Goal: Transaction & Acquisition: Purchase product/service

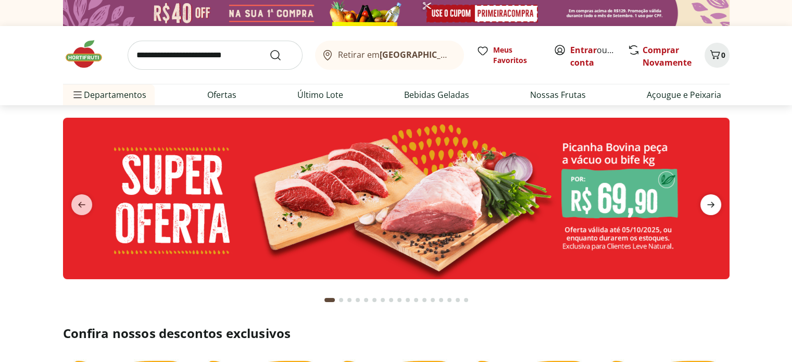
click at [708, 204] on icon "next" at bounding box center [710, 205] width 7 height 6
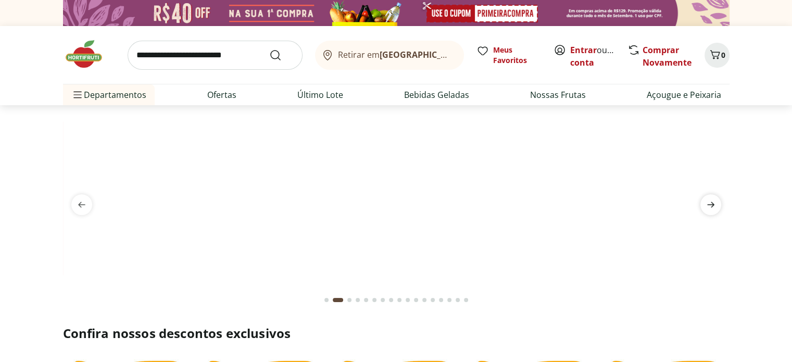
click at [706, 202] on icon "next" at bounding box center [710, 204] width 12 height 12
click at [704, 200] on icon "next" at bounding box center [710, 204] width 12 height 12
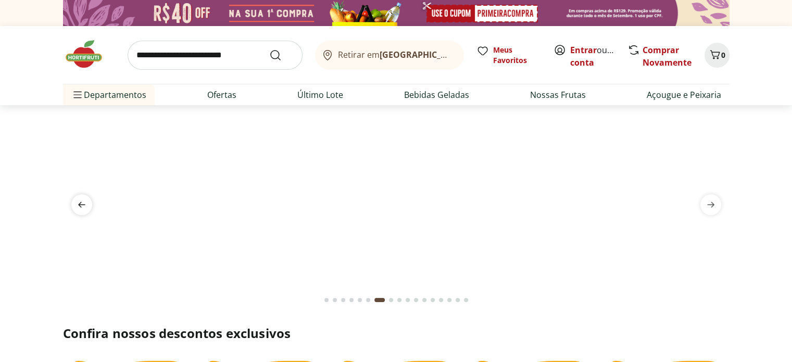
click at [82, 201] on icon "previous" at bounding box center [81, 204] width 12 height 12
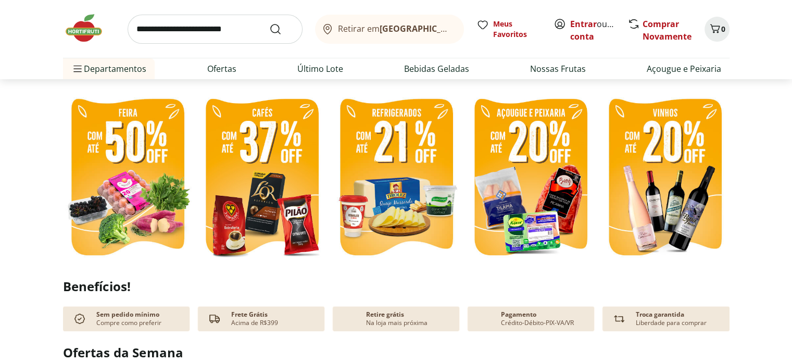
scroll to position [262, 0]
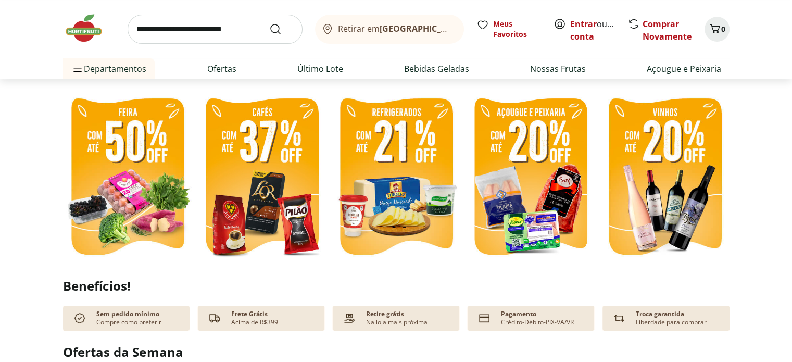
click at [139, 176] on img at bounding box center [127, 178] width 129 height 172
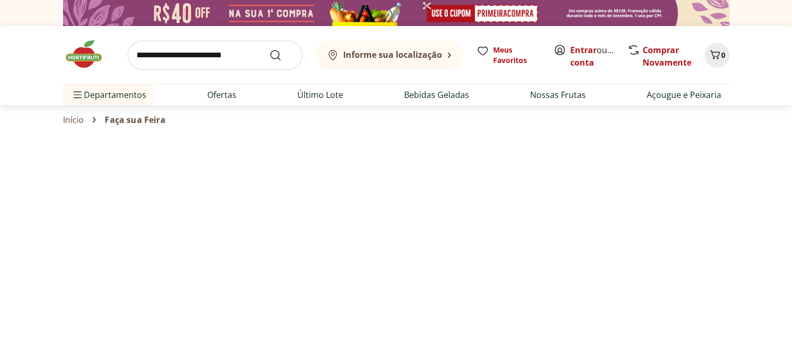
select select "**********"
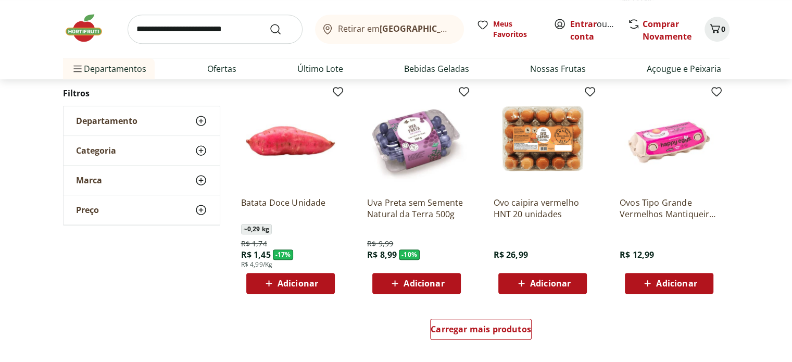
scroll to position [554, 0]
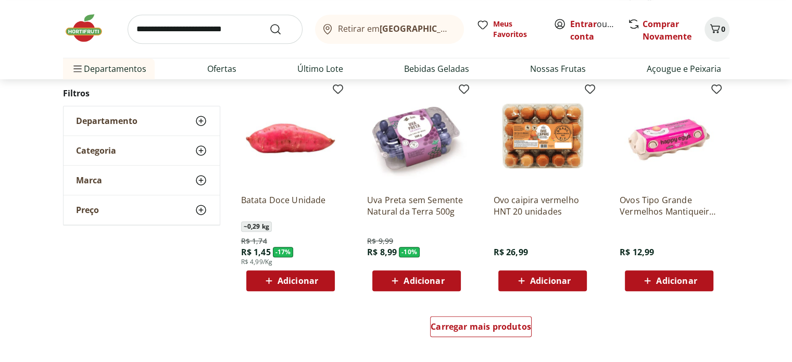
click at [415, 279] on span "Adicionar" at bounding box center [423, 280] width 41 height 8
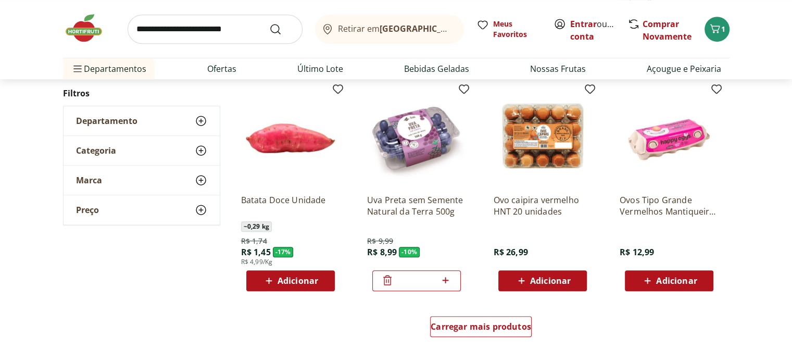
click at [672, 288] on div "Adicionar" at bounding box center [669, 280] width 72 height 19
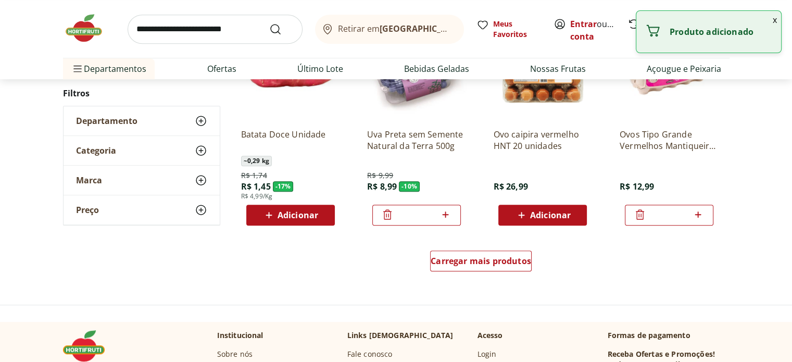
scroll to position [623, 0]
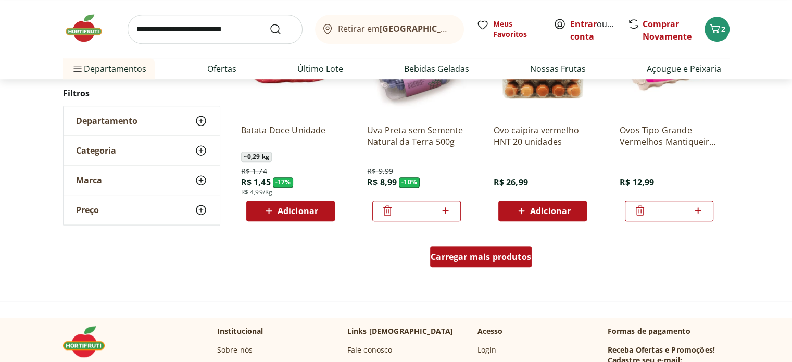
click at [459, 260] on span "Carregar mais produtos" at bounding box center [480, 256] width 100 height 8
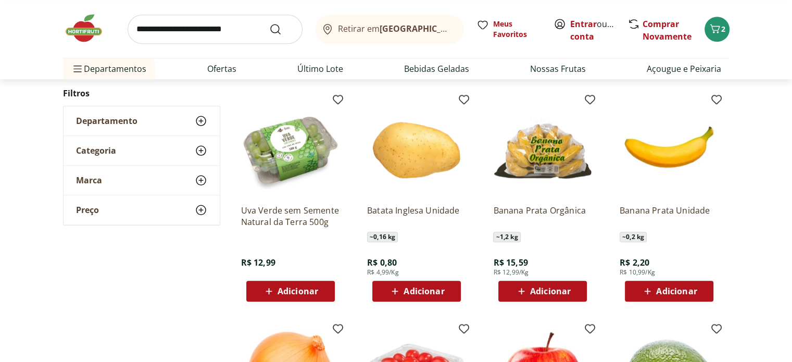
scroll to position [995, 0]
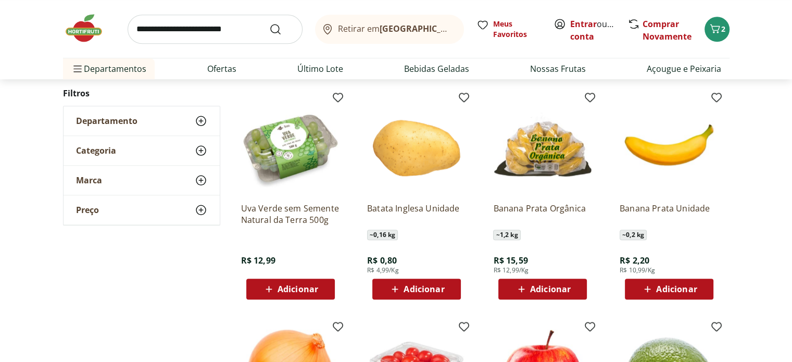
click at [675, 287] on span "Adicionar" at bounding box center [676, 289] width 41 height 8
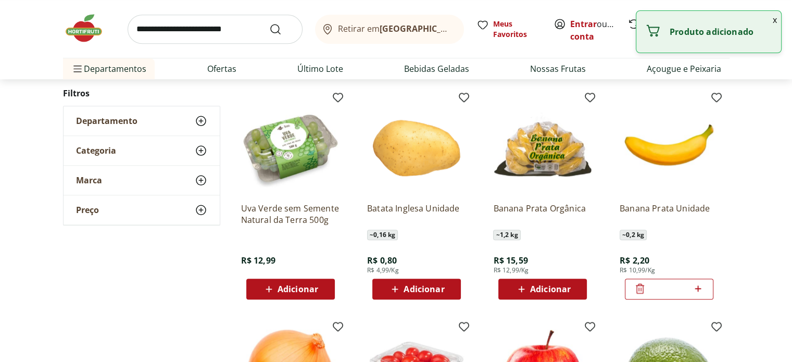
click at [698, 289] on icon at bounding box center [698, 288] width 6 height 6
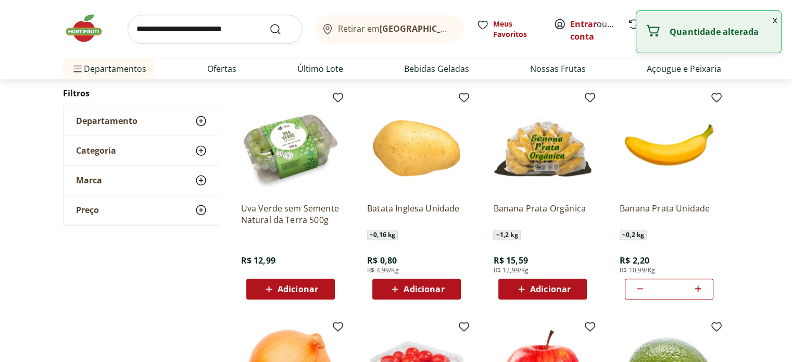
click at [698, 289] on icon at bounding box center [698, 288] width 6 height 6
type input "*"
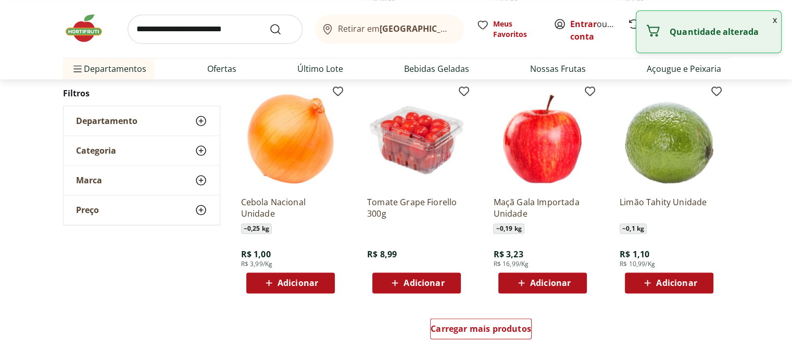
scroll to position [1233, 0]
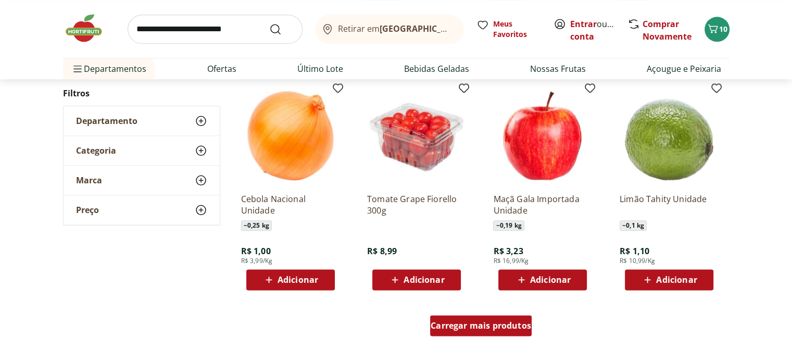
click at [473, 327] on span "Carregar mais produtos" at bounding box center [480, 325] width 100 height 8
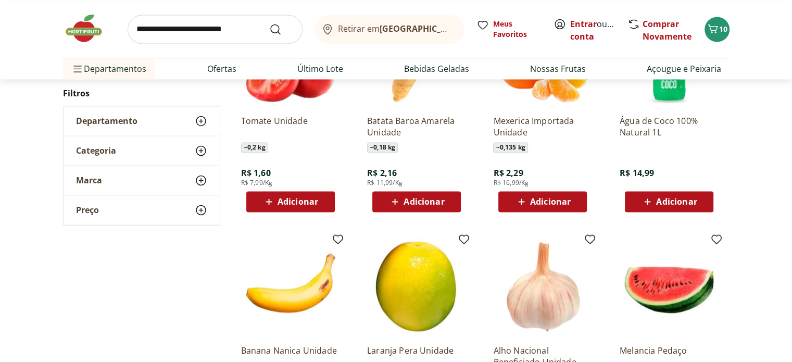
scroll to position [1762, 0]
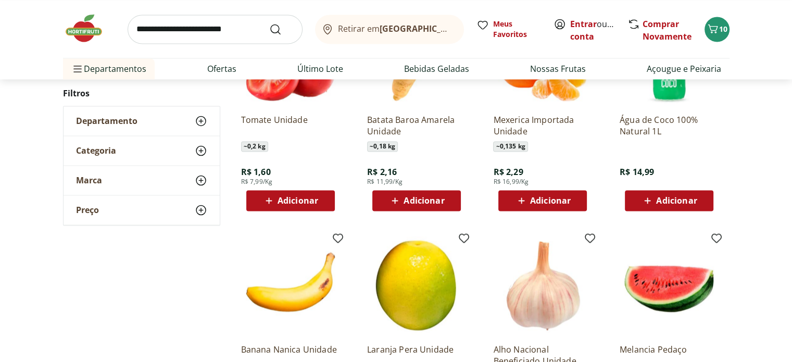
click at [667, 201] on span "Adicionar" at bounding box center [676, 200] width 41 height 8
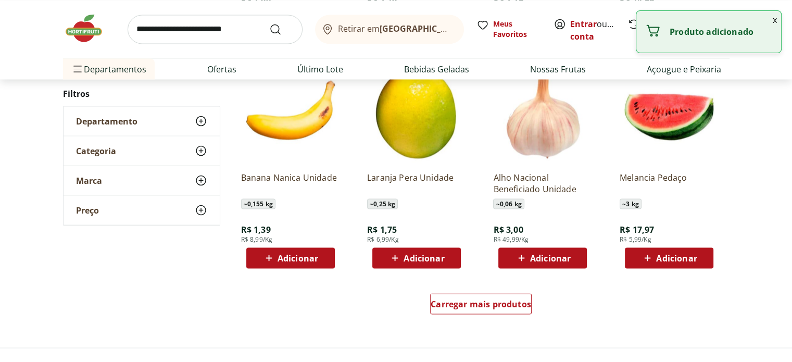
scroll to position [1935, 0]
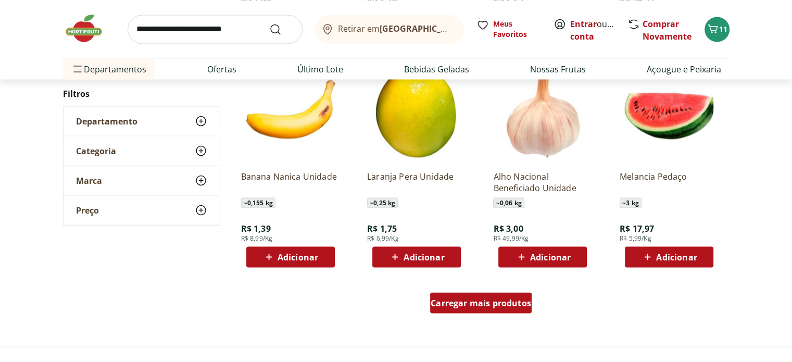
click at [475, 302] on span "Carregar mais produtos" at bounding box center [480, 302] width 100 height 8
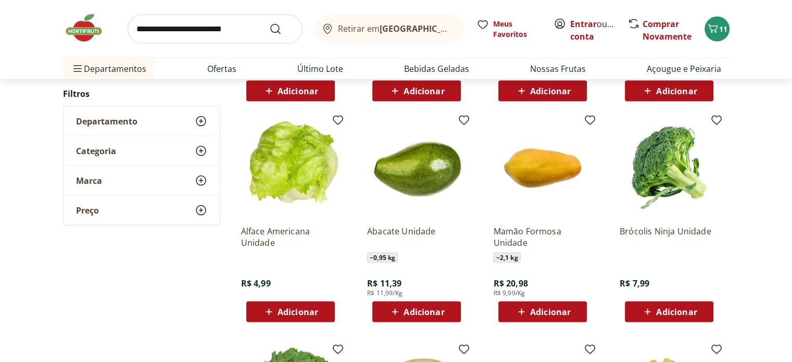
scroll to position [2101, 0]
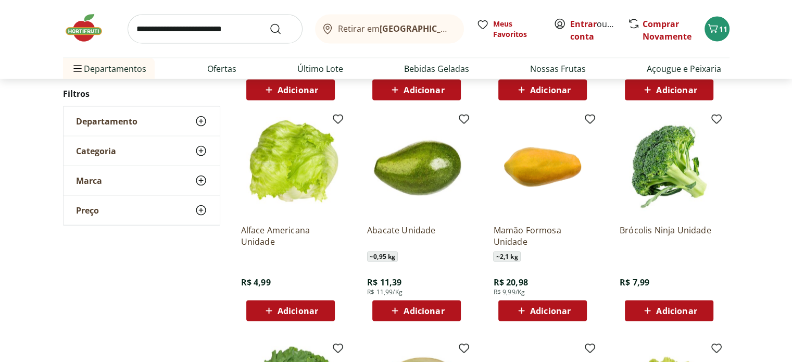
click at [673, 316] on span "Adicionar" at bounding box center [669, 310] width 56 height 12
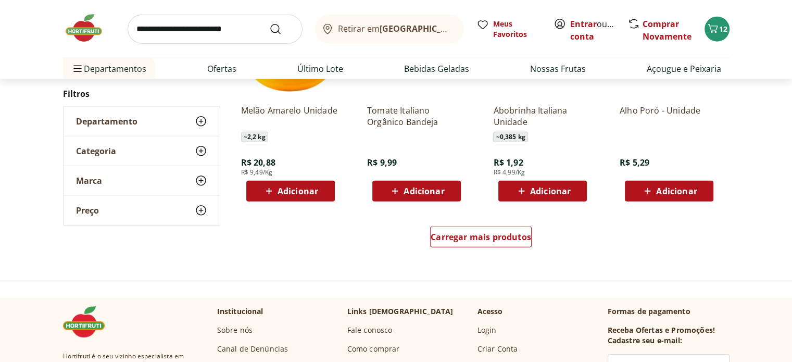
scroll to position [2683, 0]
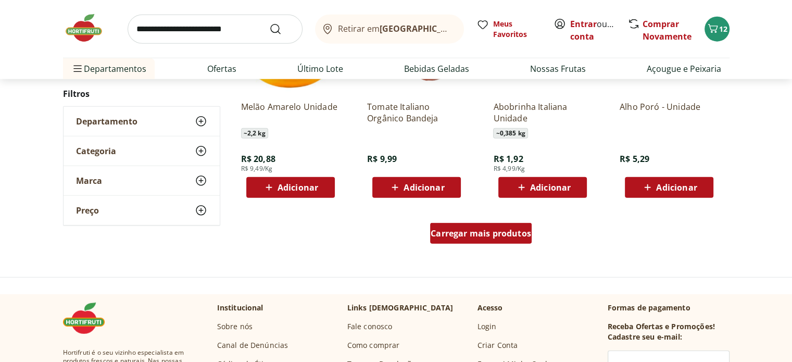
click at [473, 237] on span "Carregar mais produtos" at bounding box center [480, 233] width 100 height 8
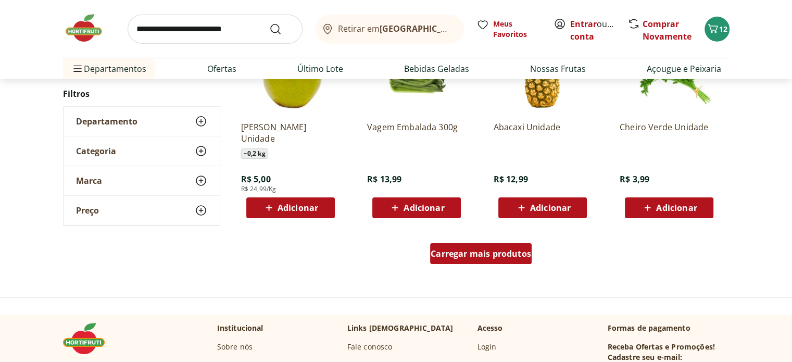
scroll to position [3341, 0]
click at [201, 37] on input "search" at bounding box center [215, 29] width 175 height 29
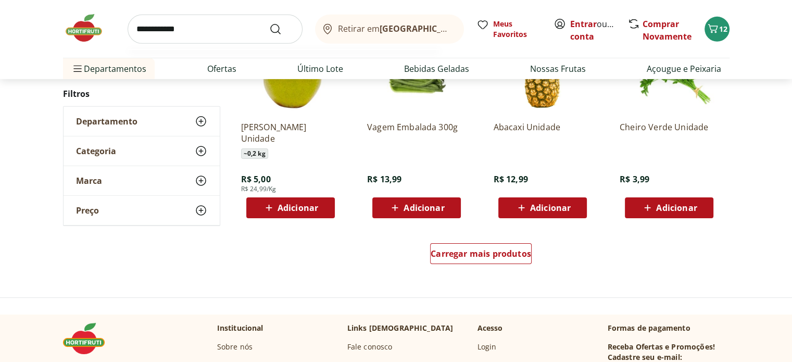
type input "**********"
click at [269, 23] on button "Submit Search" at bounding box center [281, 29] width 25 height 12
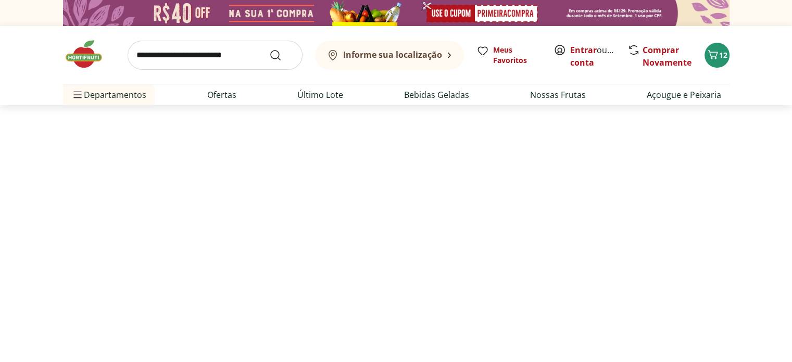
select select "**********"
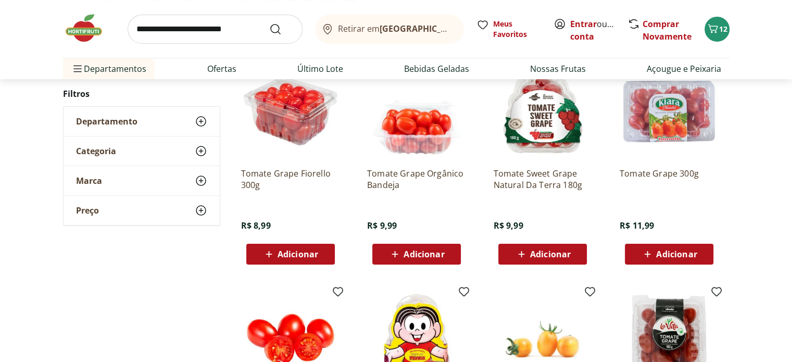
scroll to position [170, 0]
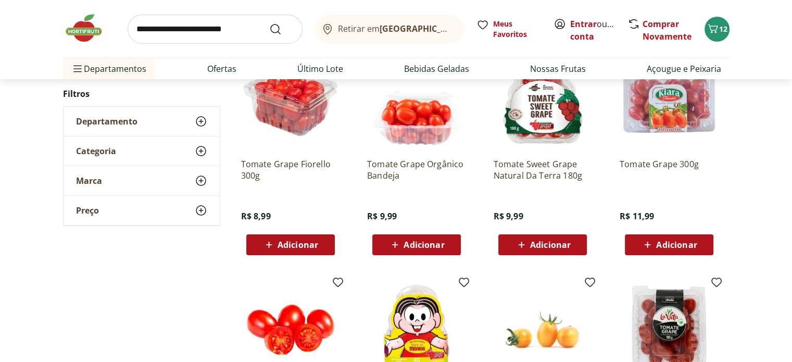
click at [546, 241] on span "Adicionar" at bounding box center [550, 244] width 41 height 8
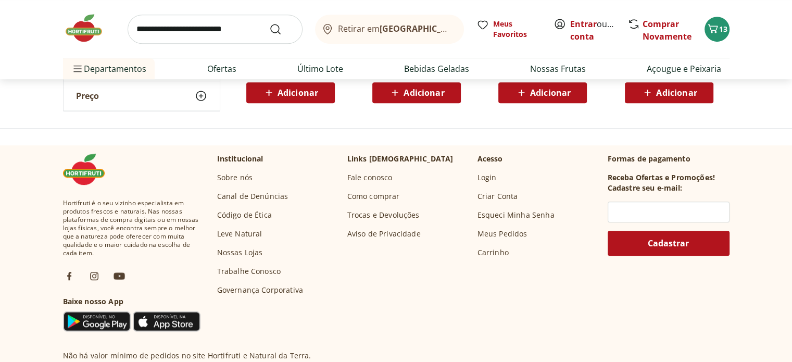
scroll to position [556, 0]
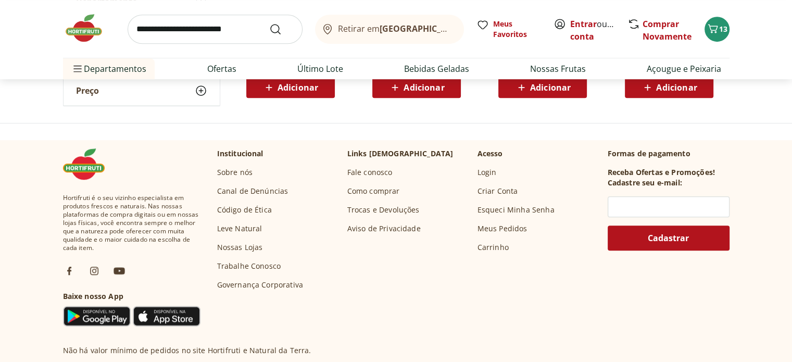
click at [186, 31] on input "search" at bounding box center [215, 29] width 175 height 29
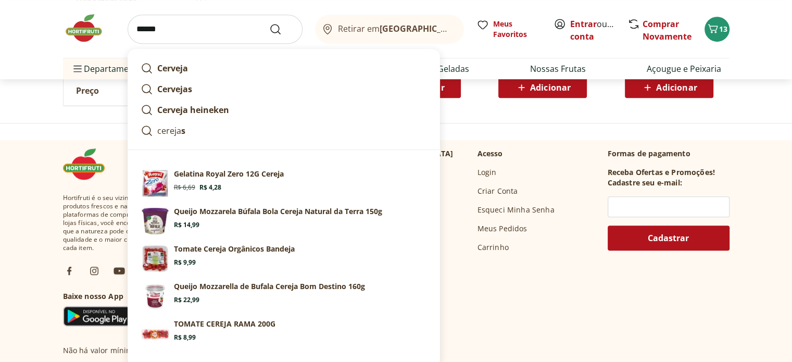
type input "******"
click at [269, 23] on button "Submit Search" at bounding box center [281, 29] width 25 height 12
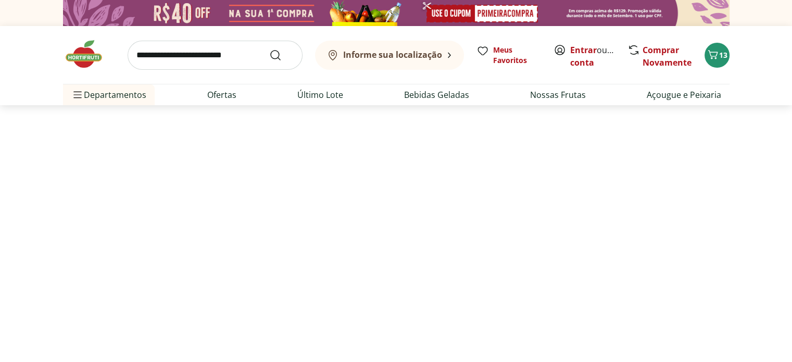
select select "**********"
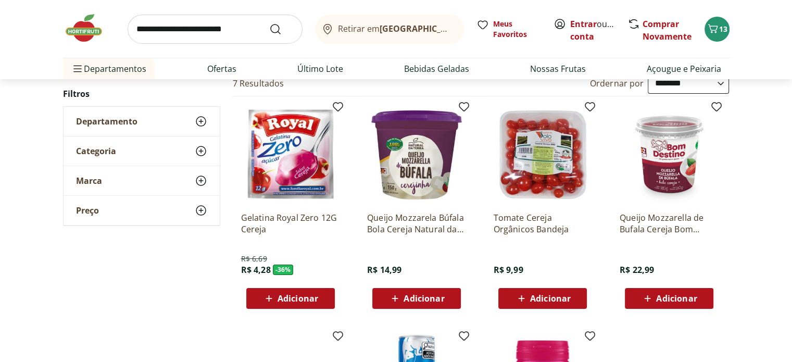
scroll to position [114, 0]
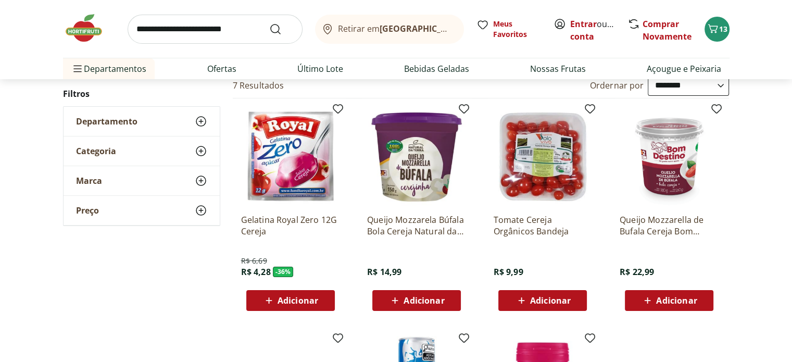
click at [196, 36] on input "search" at bounding box center [215, 29] width 175 height 29
type input "****"
click at [269, 23] on button "Submit Search" at bounding box center [281, 29] width 25 height 12
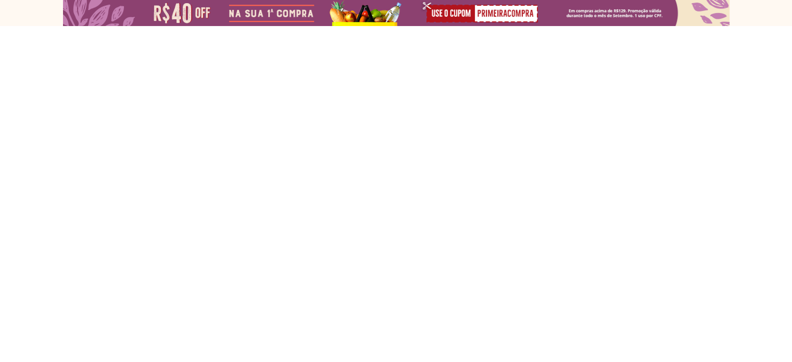
select select "**********"
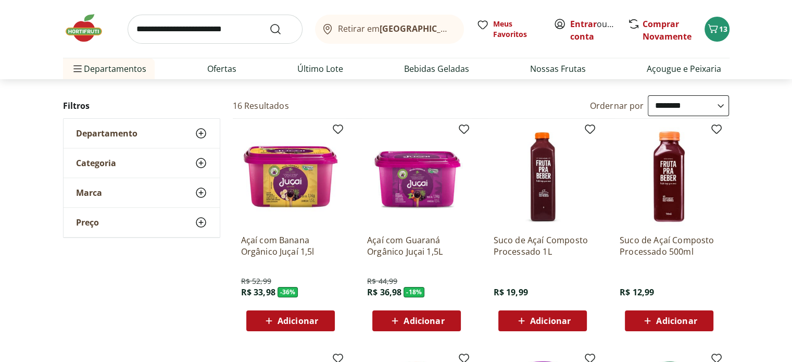
scroll to position [94, 0]
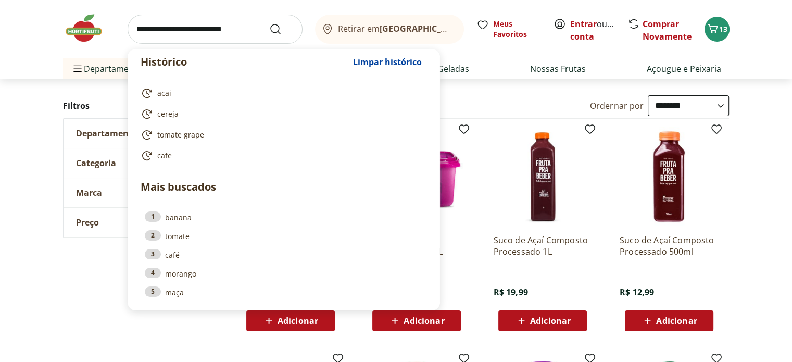
click at [183, 27] on input "search" at bounding box center [215, 29] width 175 height 29
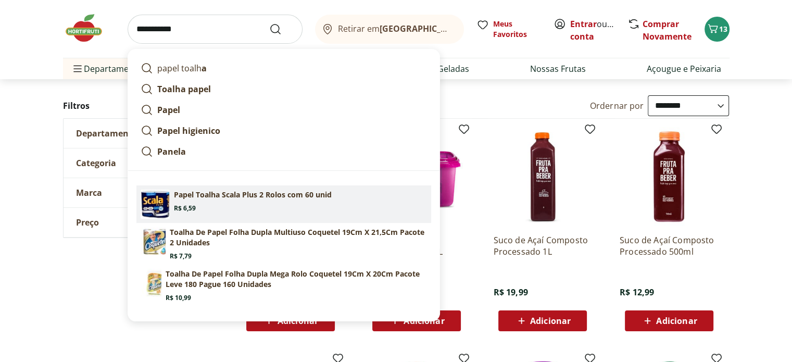
click at [221, 206] on section "Papel Toalha Scala Plus 2 Rolos com 60 unid Price: R$ 6,59" at bounding box center [300, 200] width 253 height 23
type input "**********"
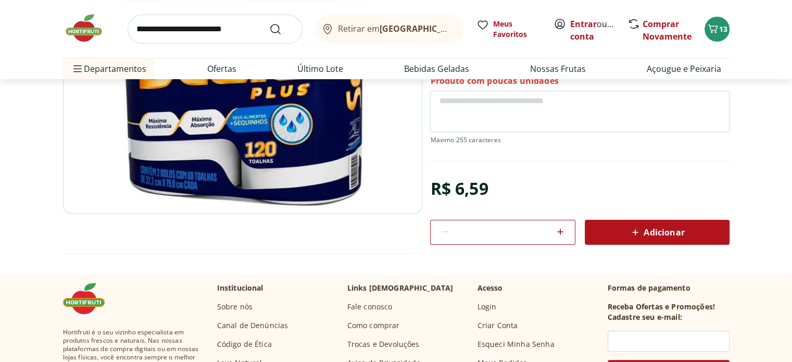
scroll to position [177, 0]
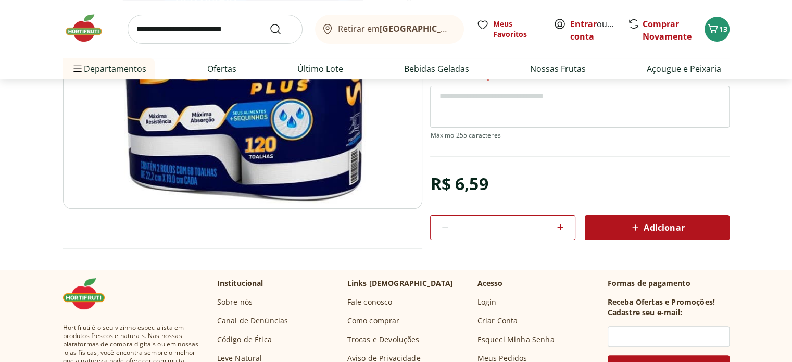
click at [646, 228] on span "Adicionar" at bounding box center [656, 227] width 55 height 12
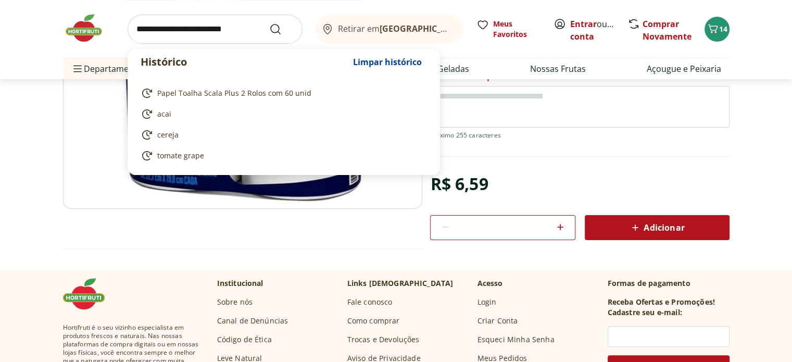
click at [206, 33] on input "search" at bounding box center [215, 29] width 175 height 29
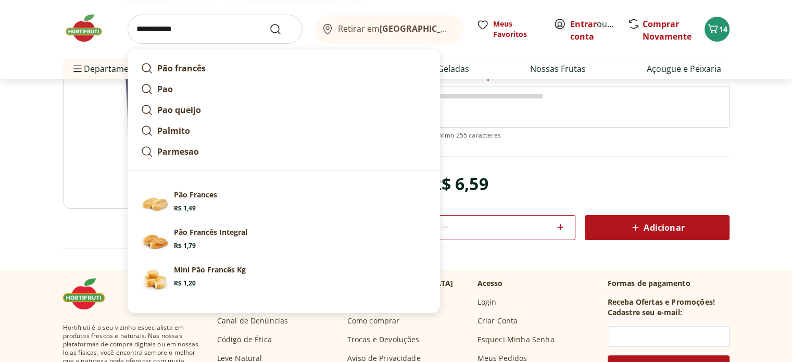
type input "**********"
click at [269, 23] on button "Submit Search" at bounding box center [281, 29] width 25 height 12
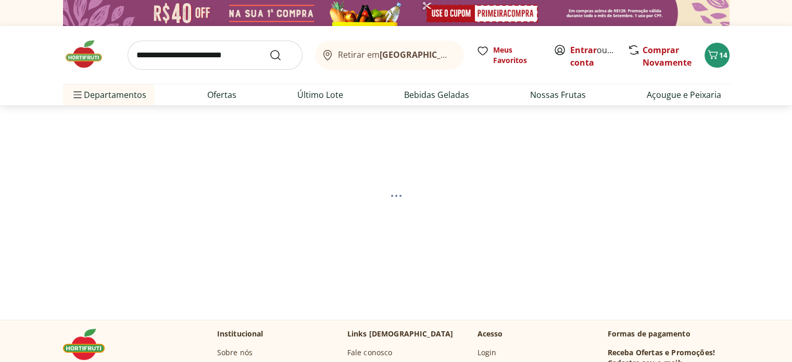
select select "**********"
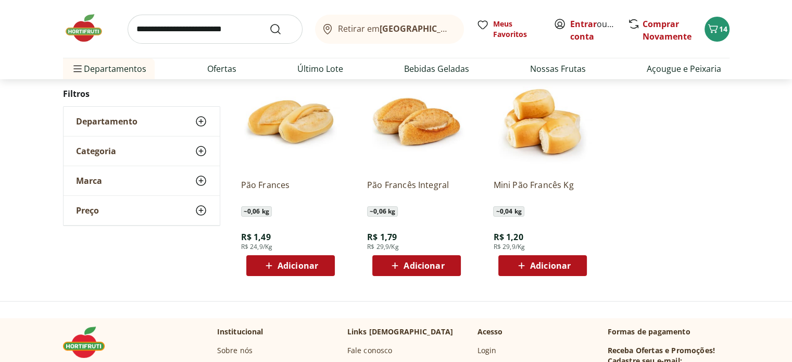
scroll to position [149, 0]
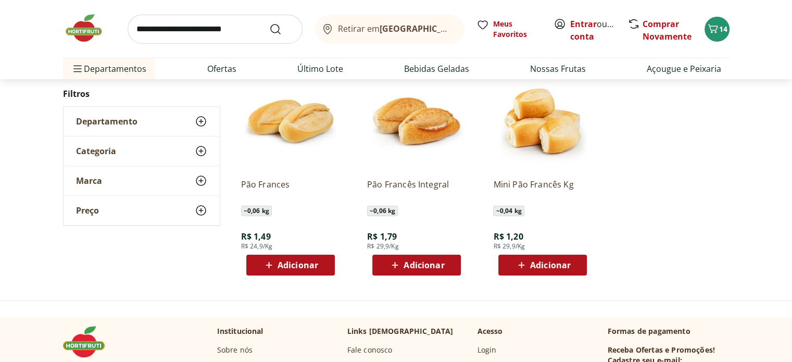
click at [288, 266] on span "Adicionar" at bounding box center [297, 265] width 41 height 8
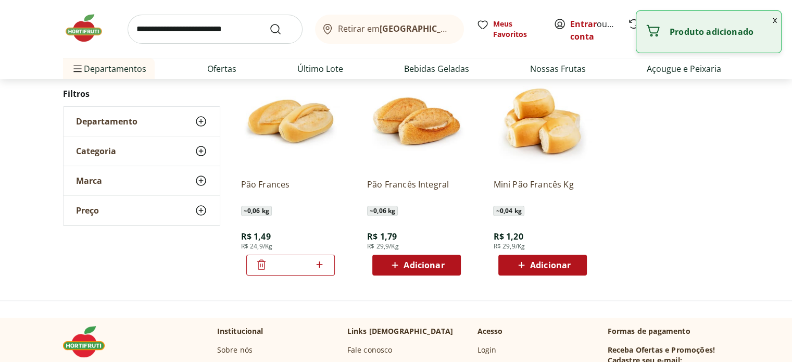
click at [319, 265] on icon at bounding box center [319, 264] width 13 height 12
type input "*"
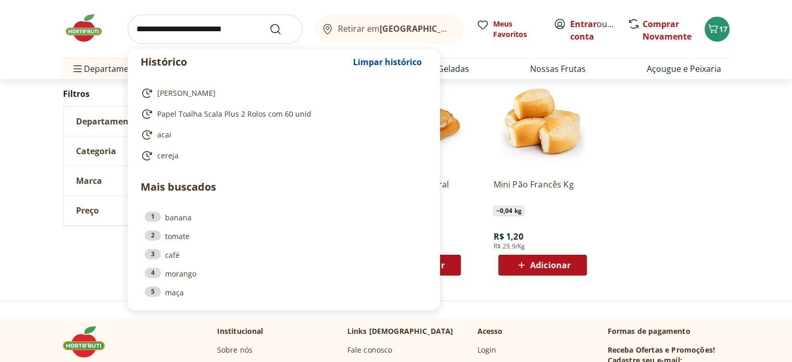
click at [243, 33] on input "search" at bounding box center [215, 29] width 175 height 29
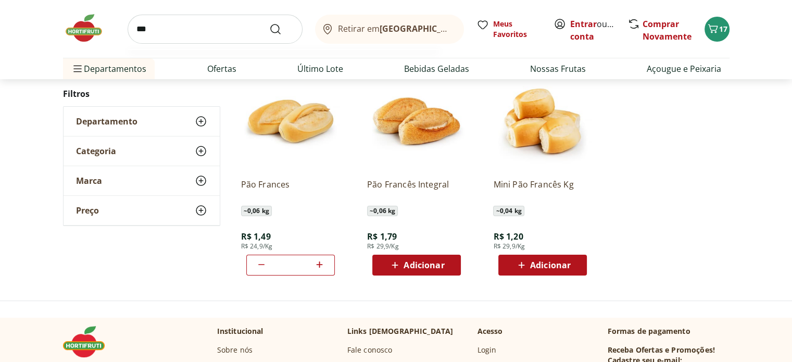
type input "***"
click at [269, 23] on button "Submit Search" at bounding box center [281, 29] width 25 height 12
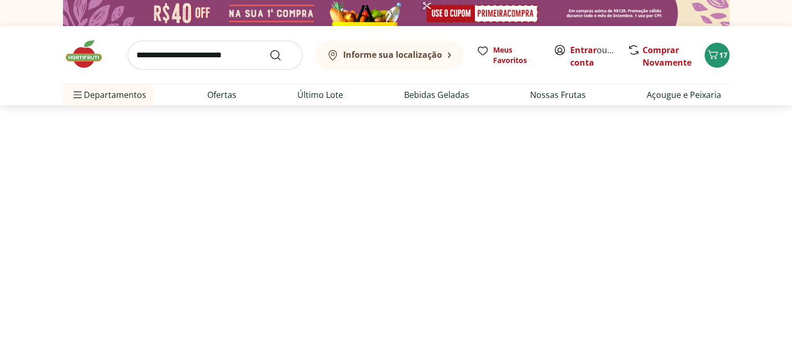
select select "**********"
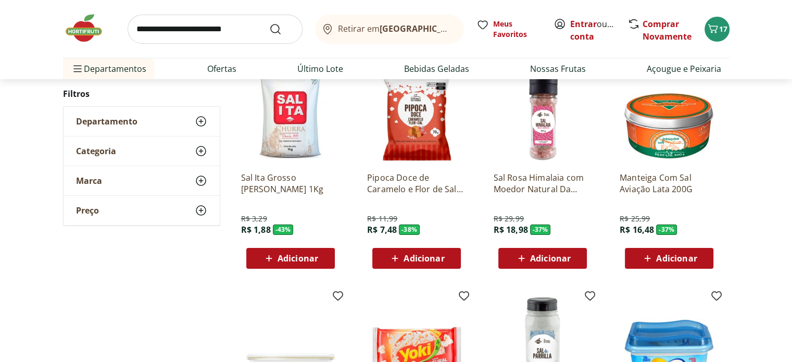
scroll to position [158, 0]
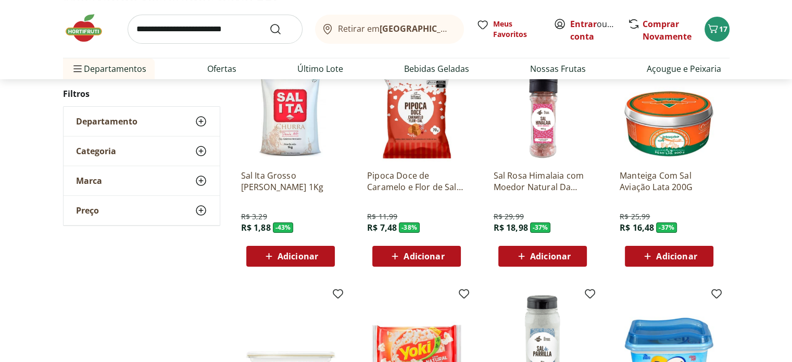
click at [288, 262] on div "Adicionar" at bounding box center [290, 256] width 72 height 19
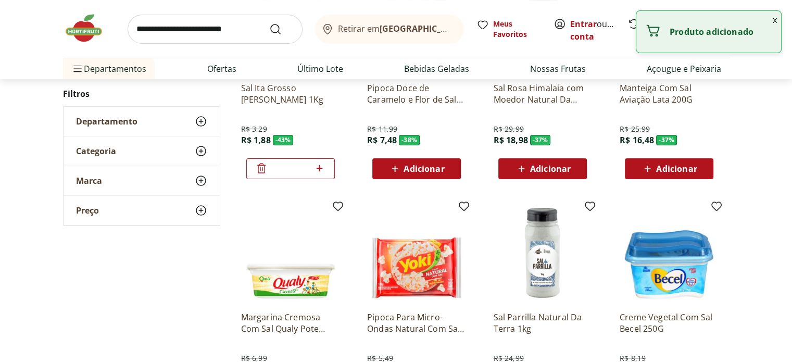
scroll to position [247, 0]
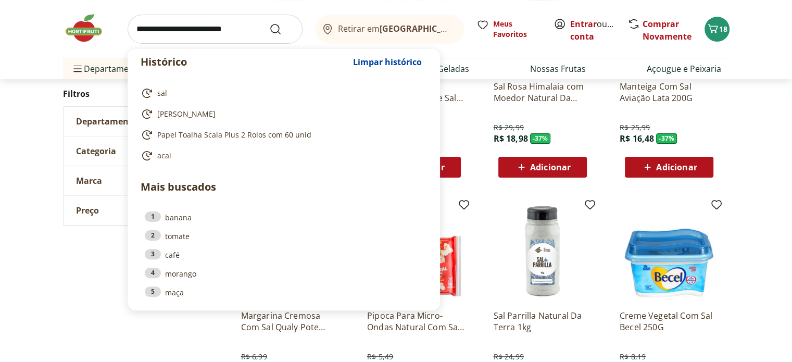
click at [231, 34] on input "search" at bounding box center [215, 29] width 175 height 29
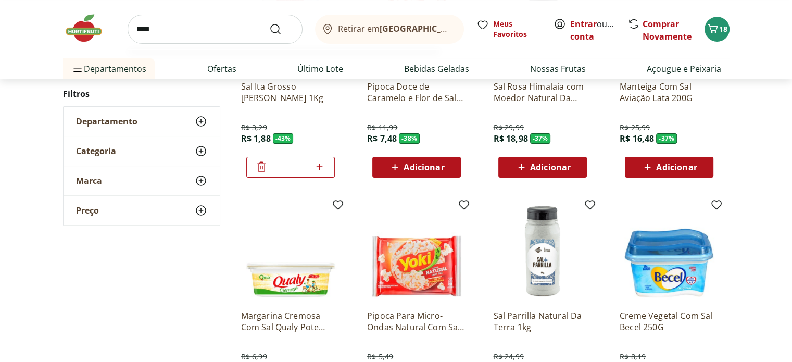
type input "****"
click at [269, 23] on button "Submit Search" at bounding box center [281, 29] width 25 height 12
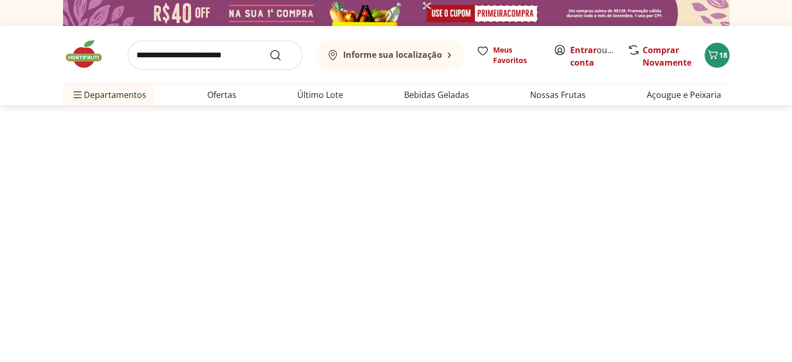
select select "**********"
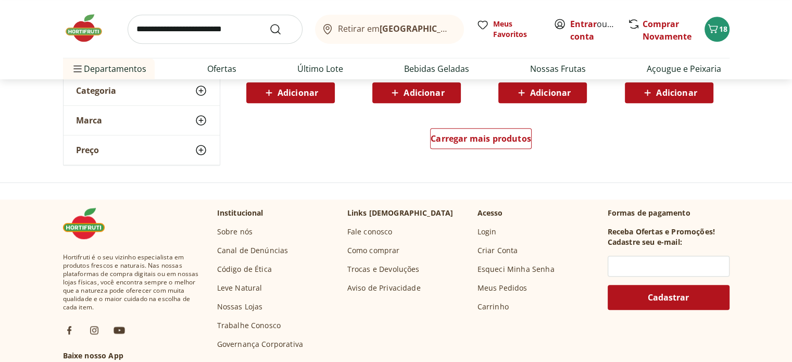
scroll to position [753, 0]
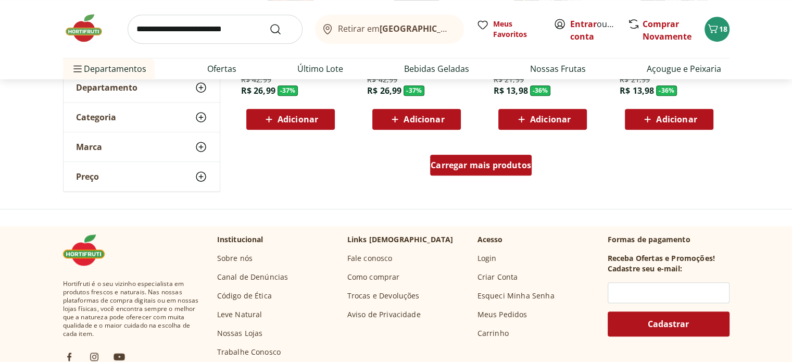
click at [499, 169] on span "Carregar mais produtos" at bounding box center [480, 165] width 100 height 8
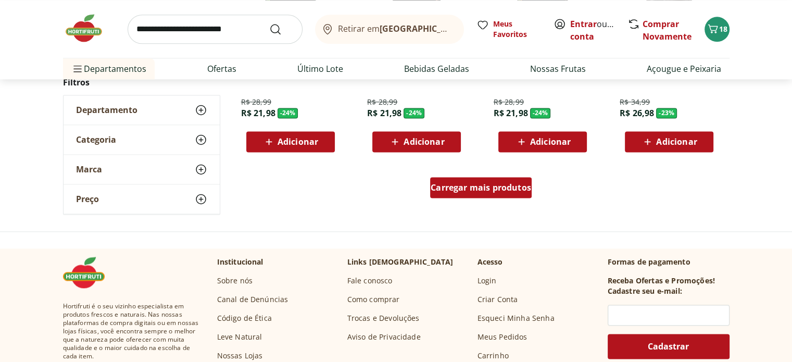
scroll to position [1410, 0]
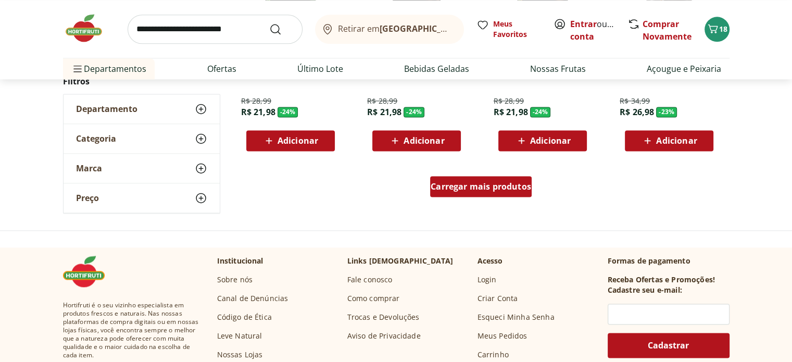
click at [478, 189] on span "Carregar mais produtos" at bounding box center [480, 186] width 100 height 8
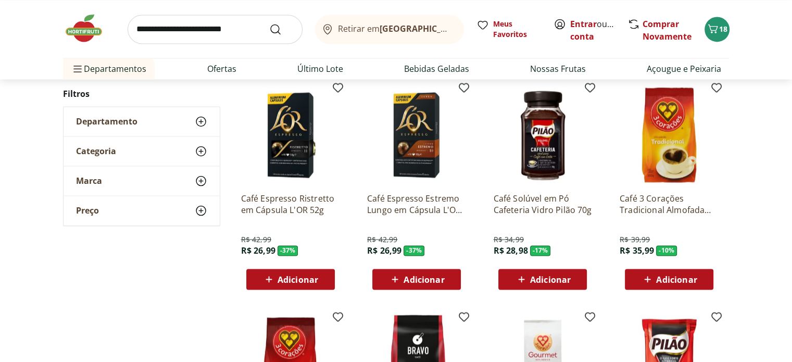
scroll to position [1723, 0]
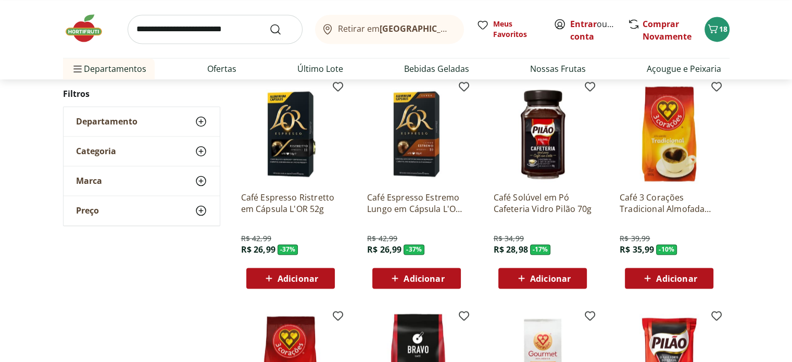
click at [668, 278] on span "Adicionar" at bounding box center [676, 278] width 41 height 8
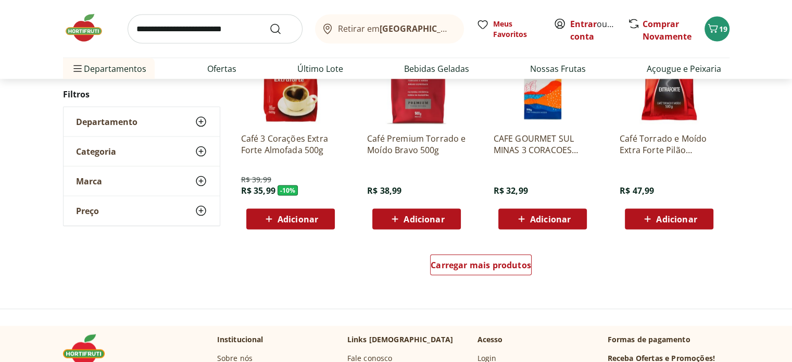
scroll to position [2011, 0]
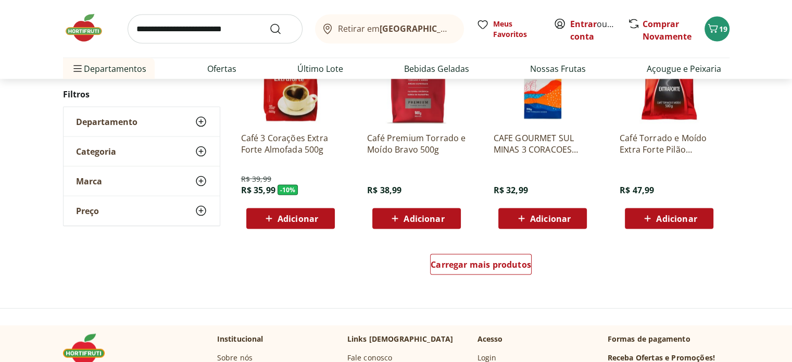
click at [162, 31] on input "search" at bounding box center [215, 29] width 175 height 29
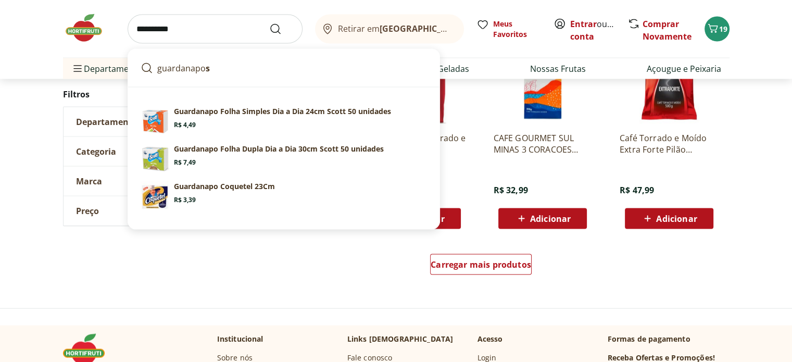
type input "**********"
click at [269, 23] on button "Submit Search" at bounding box center [281, 29] width 25 height 12
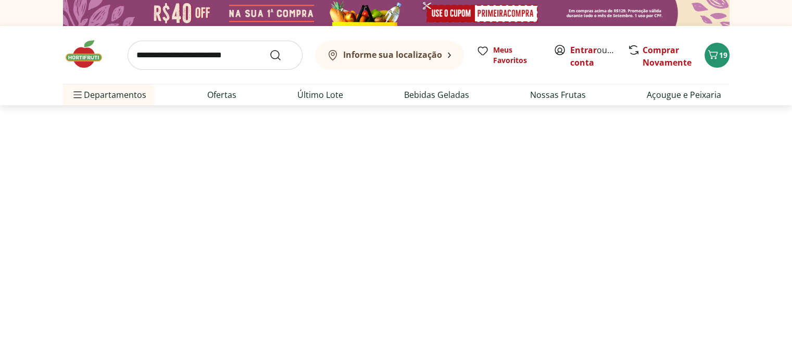
select select "**********"
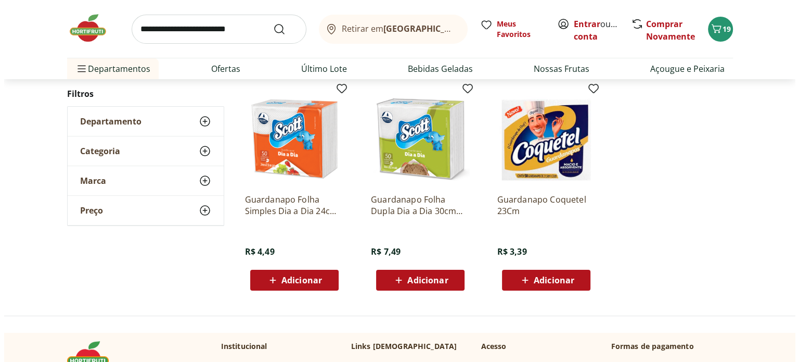
scroll to position [135, 0]
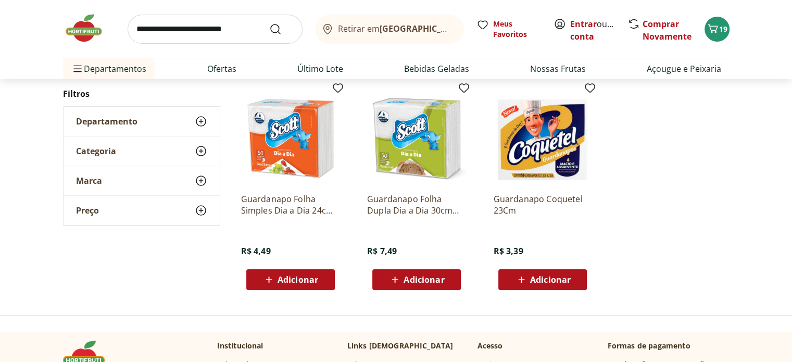
click at [283, 283] on span "Adicionar" at bounding box center [297, 279] width 41 height 8
click at [543, 281] on span "Adicionar" at bounding box center [550, 279] width 41 height 8
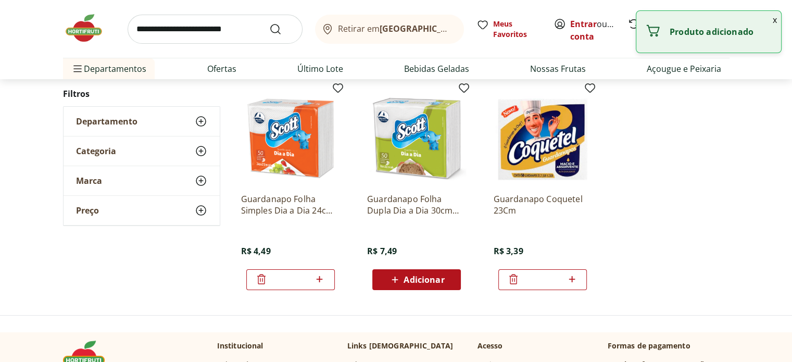
click at [510, 281] on icon at bounding box center [513, 279] width 8 height 10
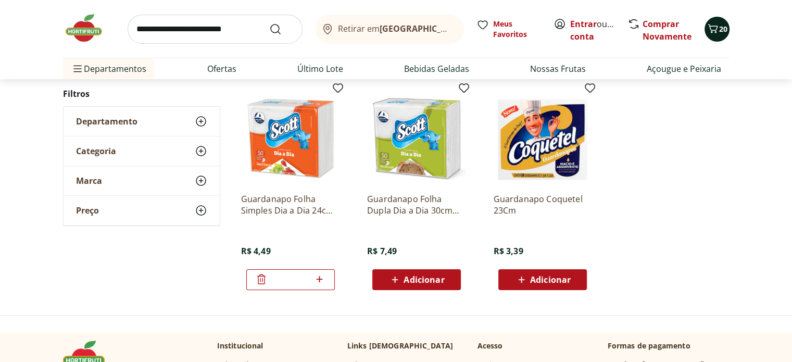
click at [719, 30] on span "20" at bounding box center [723, 29] width 8 height 10
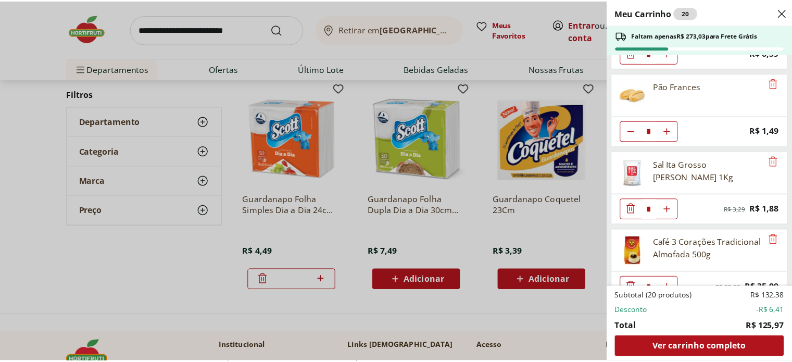
scroll to position [623, 0]
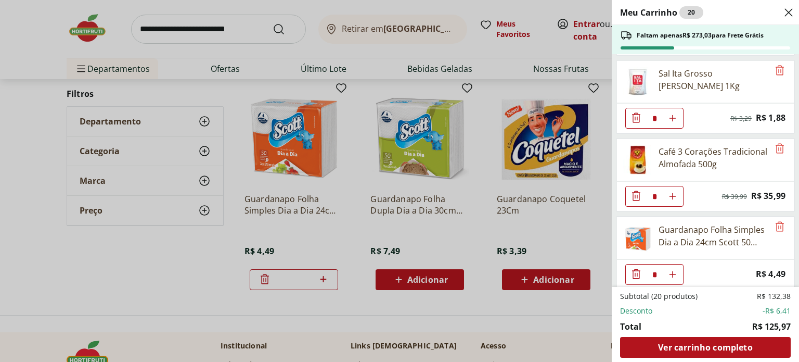
click at [27, 145] on div "Meu Carrinho 20 Faltam apenas R$ 273,03 para Frete Grátis Uva Preta sem Semente…" at bounding box center [399, 181] width 799 height 362
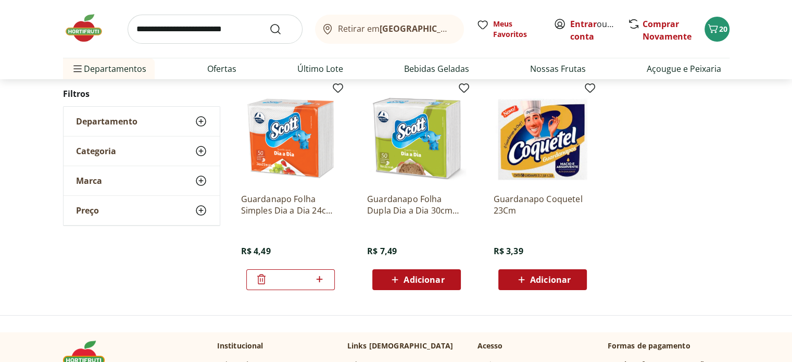
click at [167, 39] on input "search" at bounding box center [215, 29] width 175 height 29
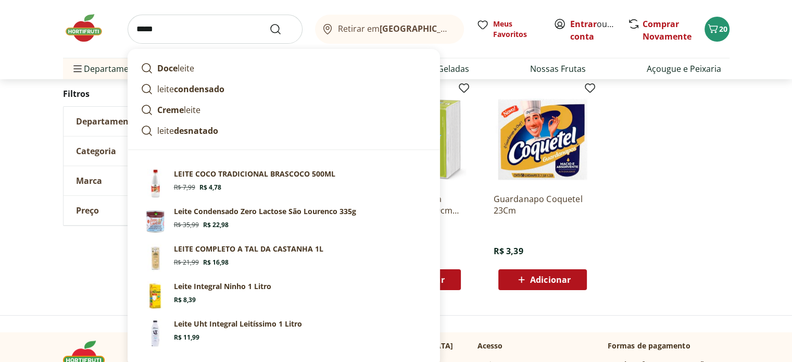
type input "*****"
click at [269, 23] on button "Submit Search" at bounding box center [281, 29] width 25 height 12
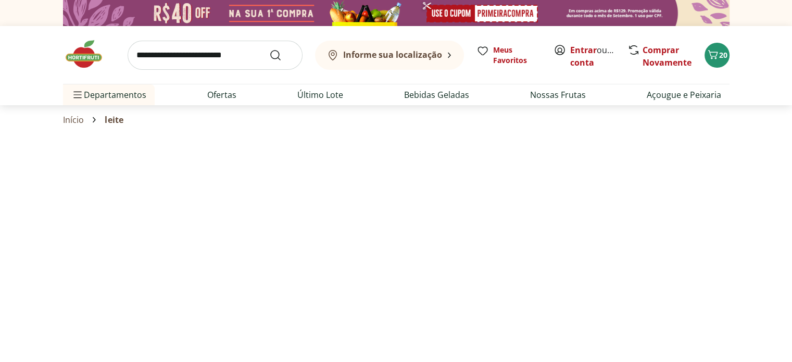
select select "**********"
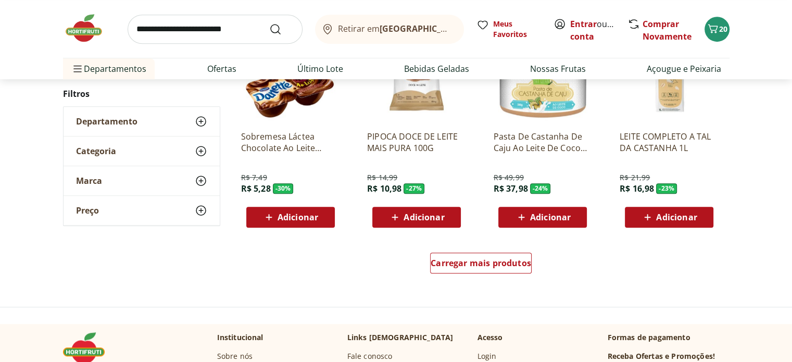
scroll to position [658, 0]
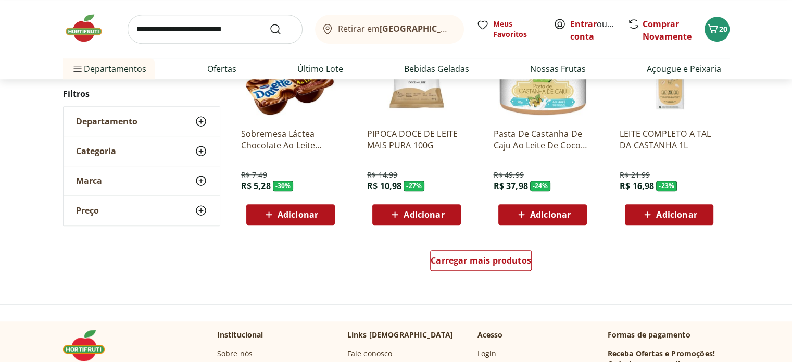
click at [284, 221] on div "Adicionar" at bounding box center [290, 214] width 72 height 19
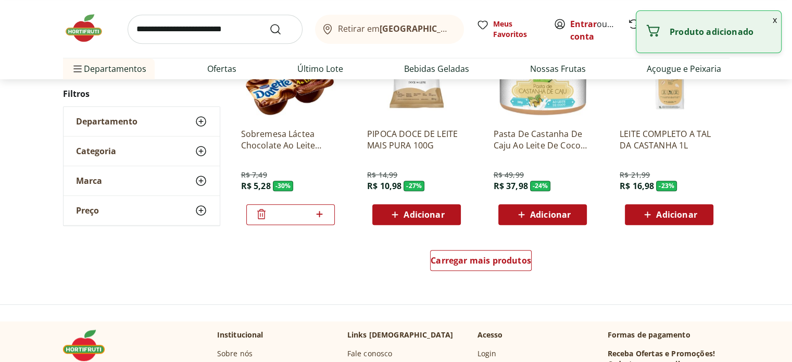
click at [319, 211] on icon at bounding box center [319, 214] width 13 height 12
type input "*"
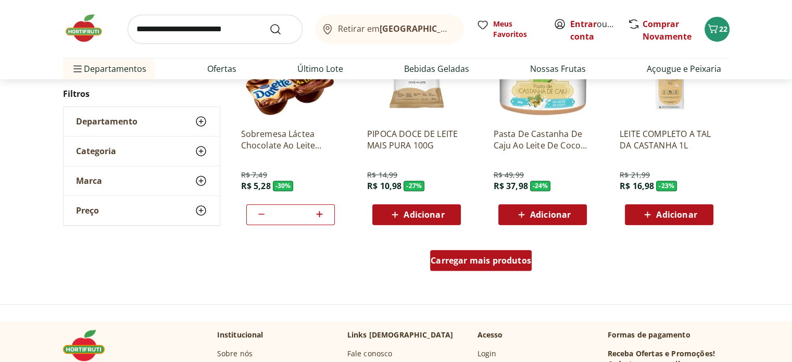
click at [478, 262] on span "Carregar mais produtos" at bounding box center [480, 260] width 100 height 8
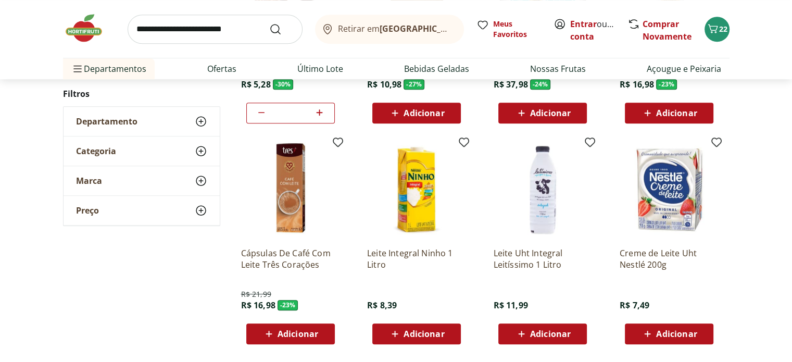
scroll to position [758, 0]
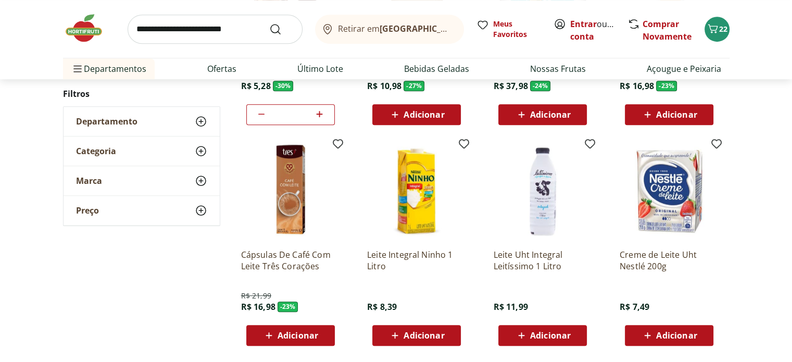
click at [674, 341] on div "Adicionar" at bounding box center [669, 335] width 72 height 19
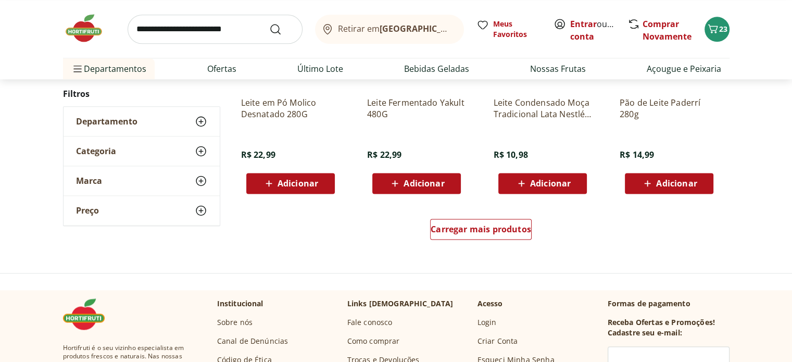
scroll to position [1369, 0]
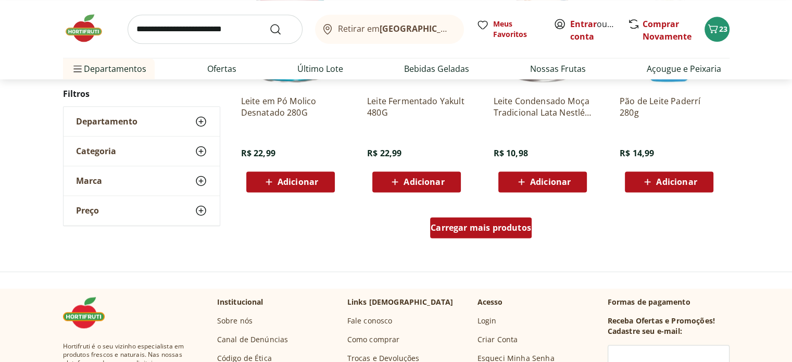
click at [476, 235] on div "Carregar mais produtos" at bounding box center [480, 227] width 101 height 21
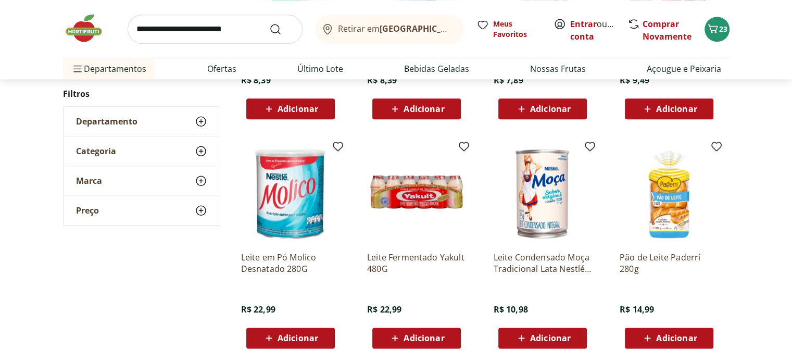
scroll to position [1213, 0]
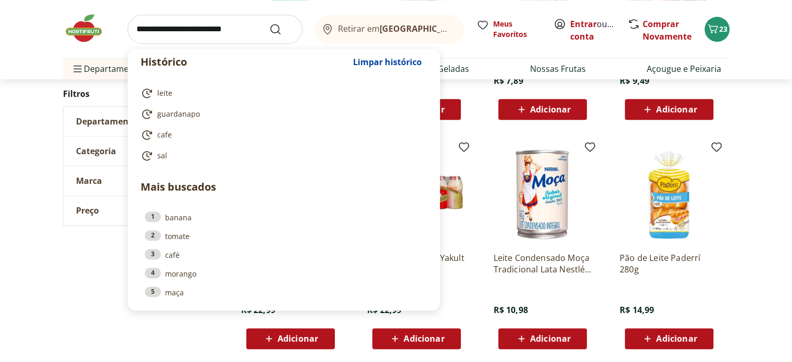
click at [173, 36] on input "search" at bounding box center [215, 29] width 175 height 29
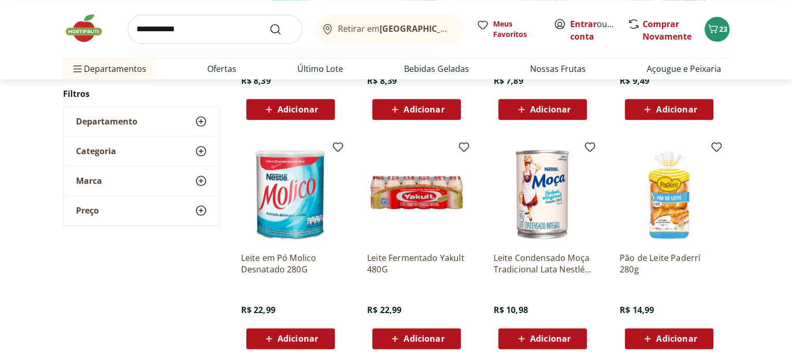
type input "**********"
click at [269, 23] on button "Submit Search" at bounding box center [281, 29] width 25 height 12
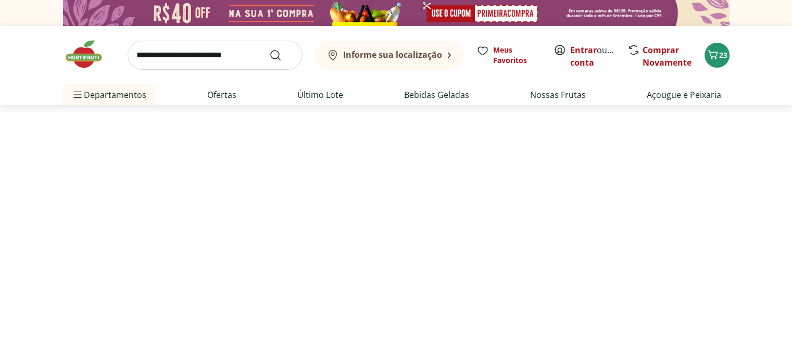
select select "**********"
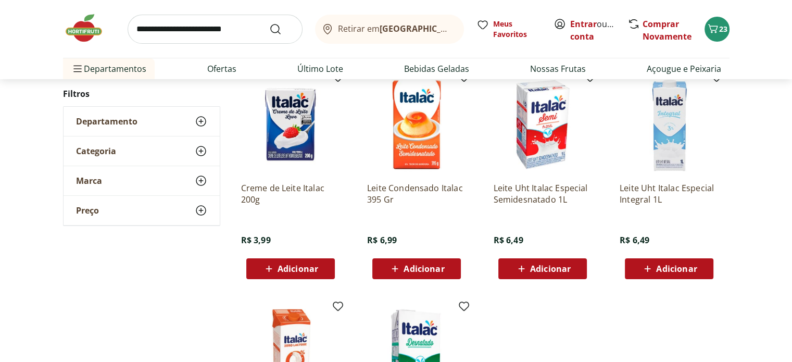
scroll to position [147, 0]
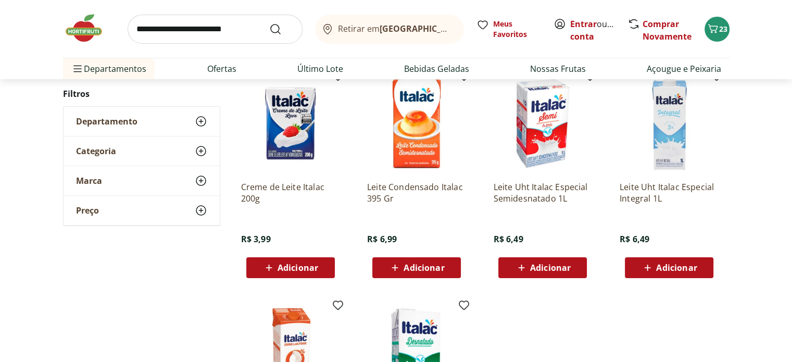
click at [667, 268] on span "Adicionar" at bounding box center [676, 267] width 41 height 8
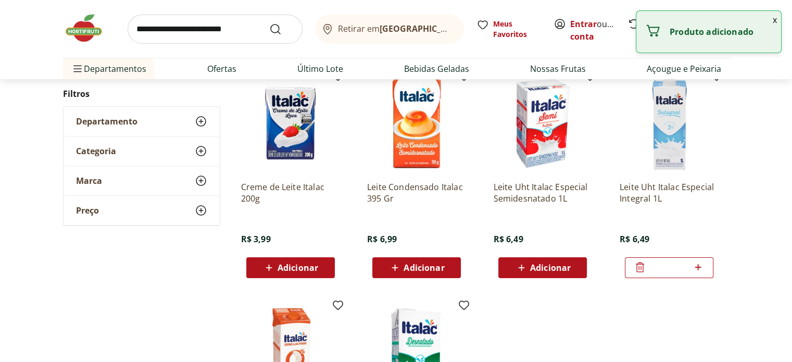
click at [701, 266] on icon at bounding box center [697, 267] width 13 height 12
type input "*"
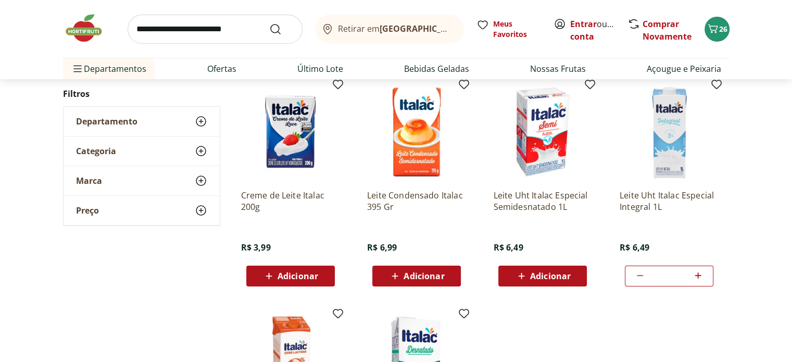
scroll to position [0, 0]
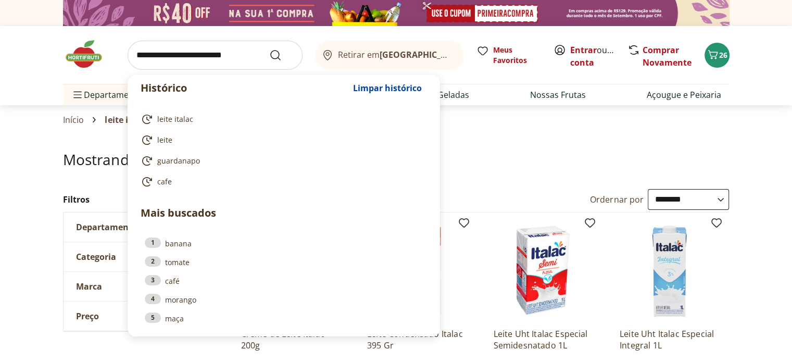
click at [184, 58] on input "search" at bounding box center [215, 55] width 175 height 29
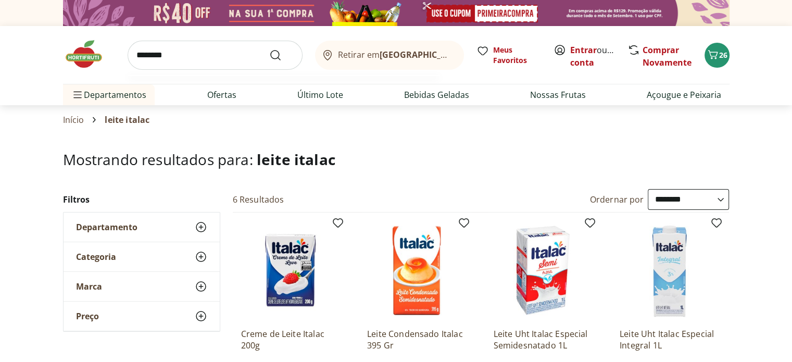
type input "********"
click at [269, 49] on button "Submit Search" at bounding box center [281, 55] width 25 height 12
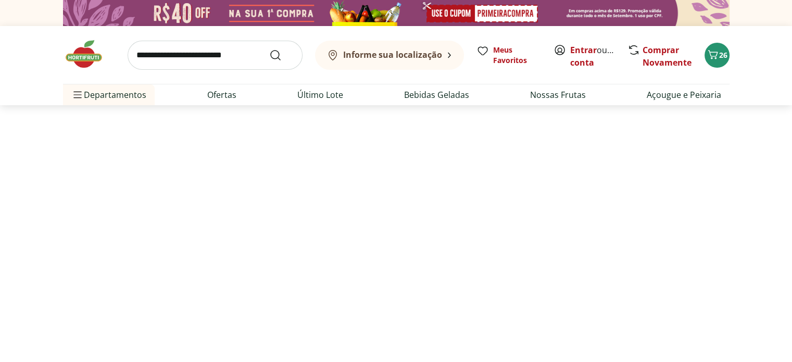
select select "**********"
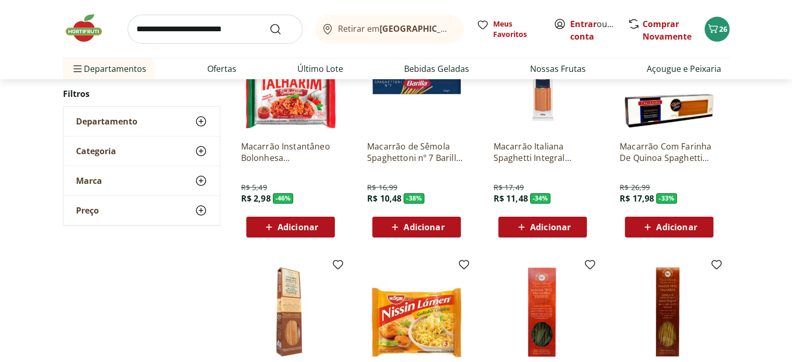
scroll to position [193, 0]
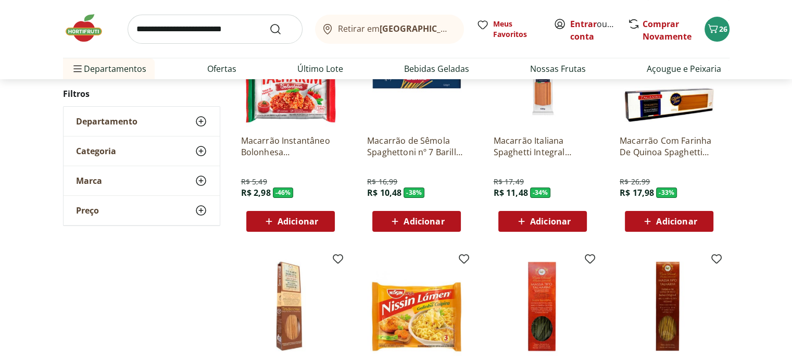
click at [291, 224] on span "Adicionar" at bounding box center [297, 221] width 41 height 8
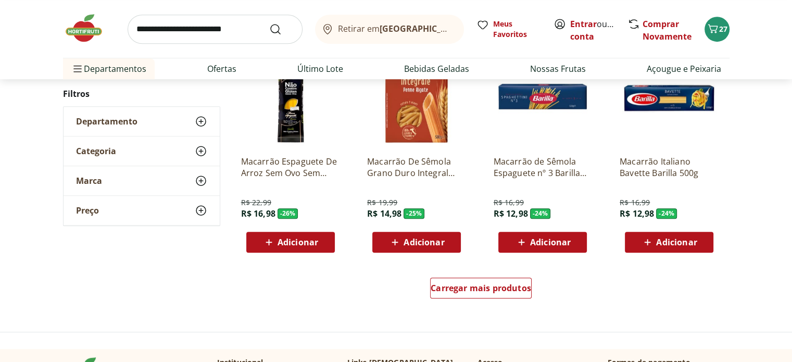
scroll to position [625, 0]
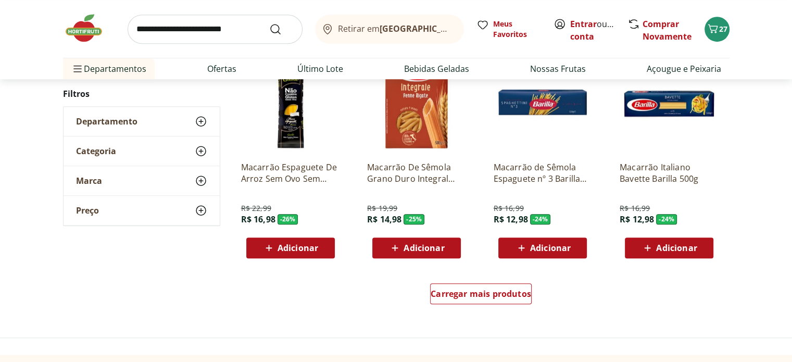
click at [412, 249] on span "Adicionar" at bounding box center [423, 248] width 41 height 8
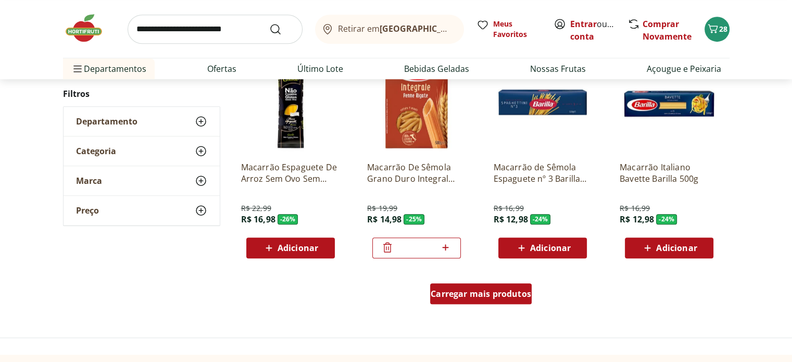
click at [503, 297] on span "Carregar mais produtos" at bounding box center [480, 293] width 100 height 8
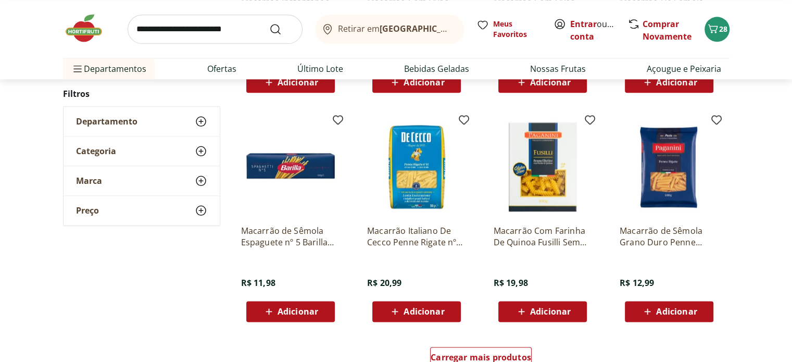
scroll to position [1244, 0]
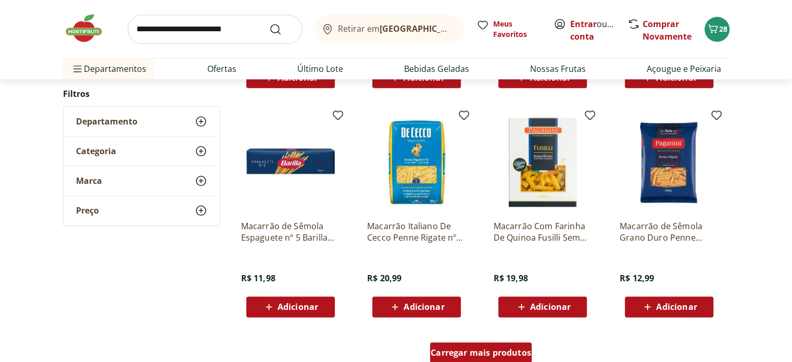
click at [469, 349] on span "Carregar mais produtos" at bounding box center [480, 352] width 100 height 8
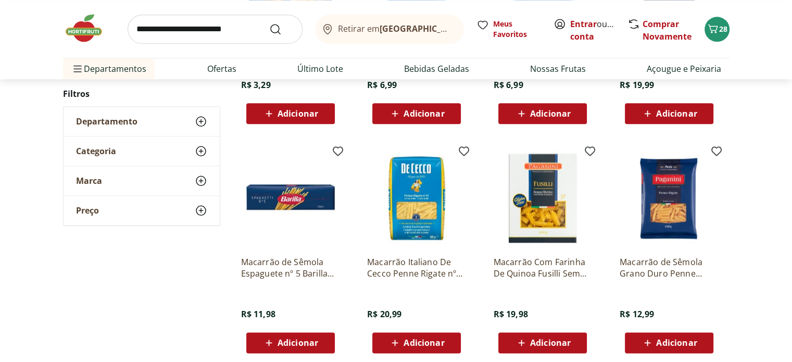
scroll to position [1207, 0]
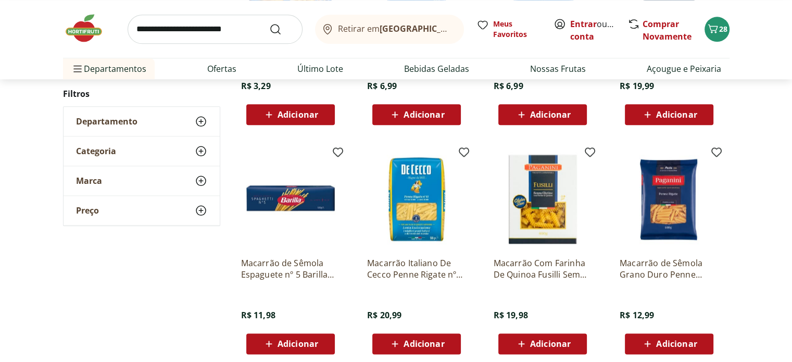
click at [543, 346] on span "Adicionar" at bounding box center [550, 343] width 41 height 8
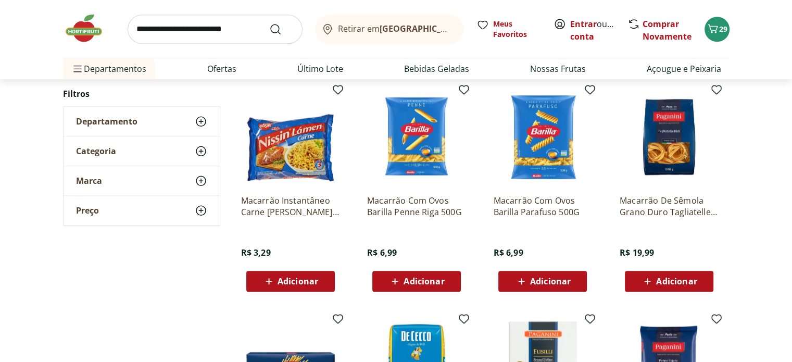
scroll to position [1042, 0]
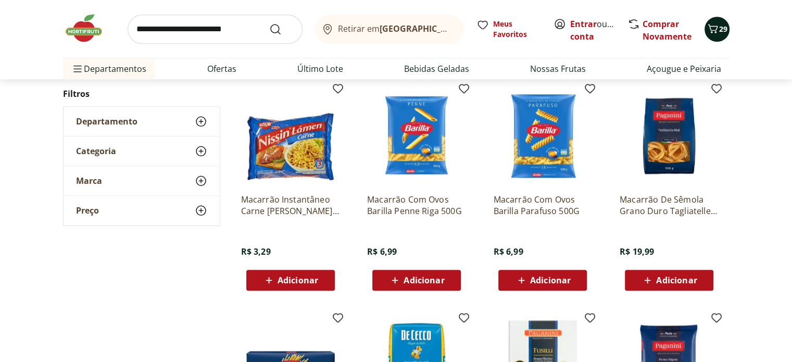
click at [719, 31] on span "29" at bounding box center [723, 29] width 8 height 10
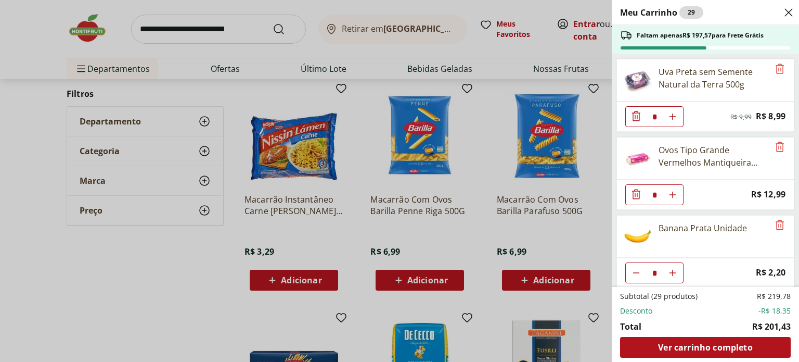
click at [488, 147] on div "Meu Carrinho 29 Faltam apenas R$ 197,57 para Frete Grátis Uva Preta sem Semente…" at bounding box center [399, 181] width 799 height 362
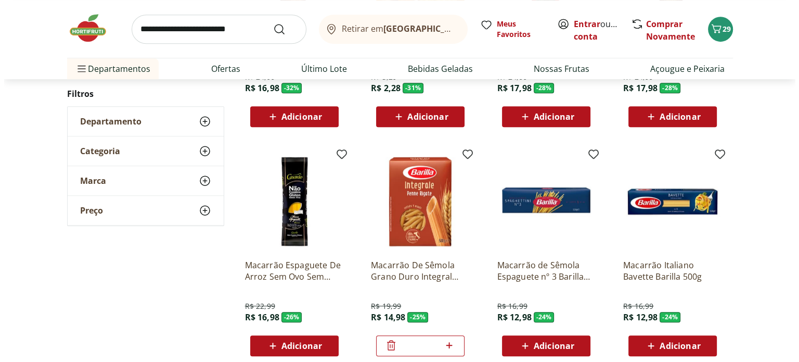
scroll to position [528, 0]
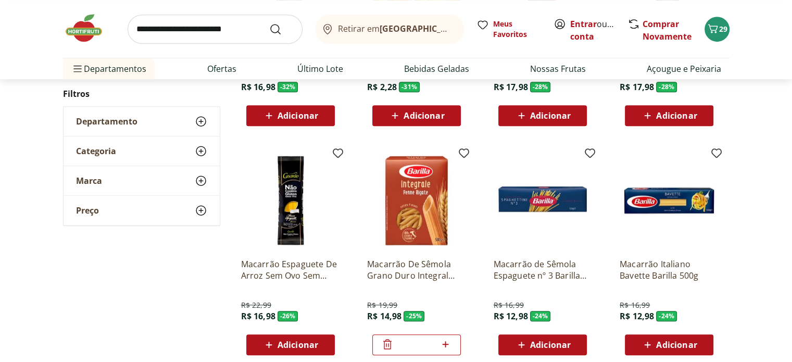
click at [386, 347] on icon at bounding box center [387, 344] width 12 height 12
click at [719, 26] on span "28" at bounding box center [723, 29] width 8 height 10
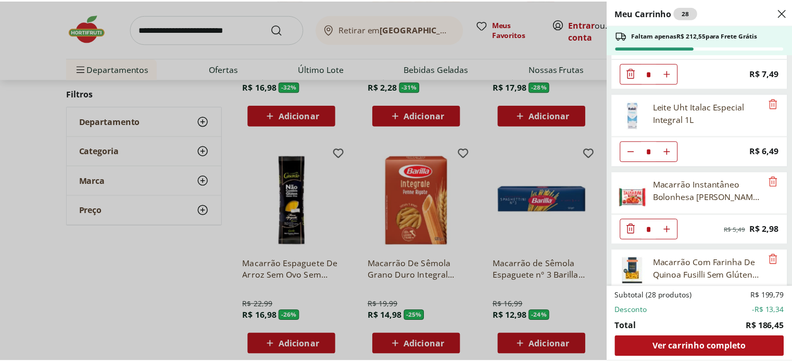
scroll to position [1010, 0]
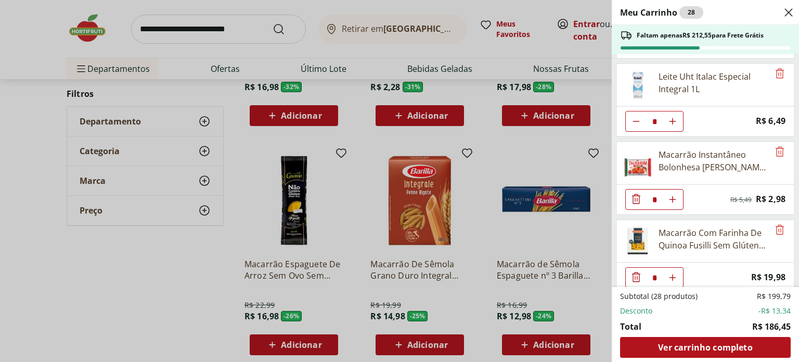
click at [583, 238] on div "Meu Carrinho 28 Faltam apenas R$ 212,55 para Frete Grátis Uva Preta sem Semente…" at bounding box center [399, 181] width 799 height 362
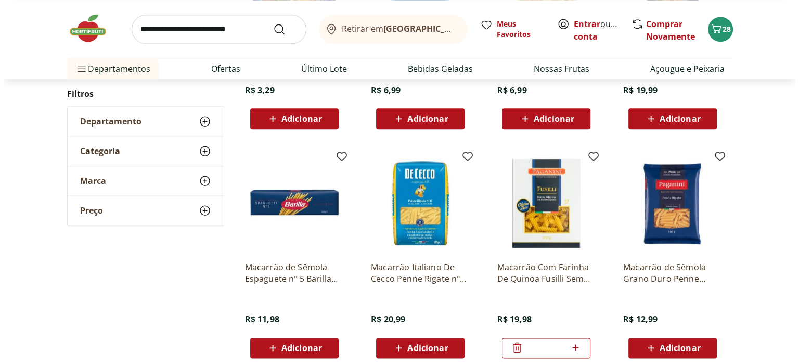
scroll to position [1205, 0]
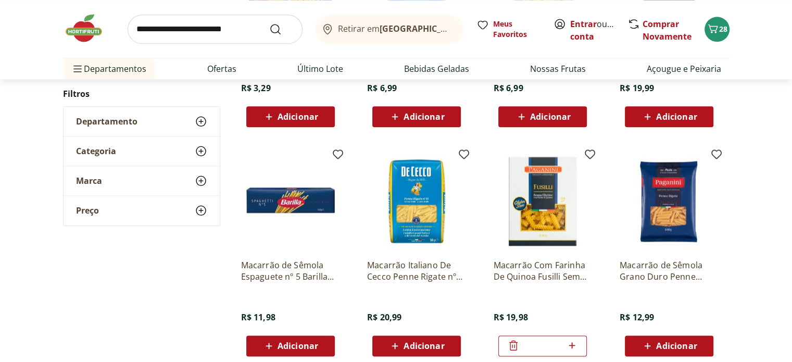
click at [419, 345] on span "Adicionar" at bounding box center [423, 345] width 41 height 8
click at [712, 32] on icon "Carrinho" at bounding box center [712, 28] width 12 height 12
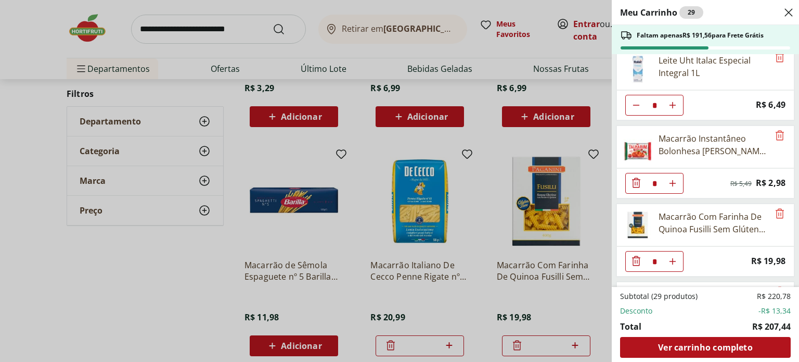
scroll to position [1088, 0]
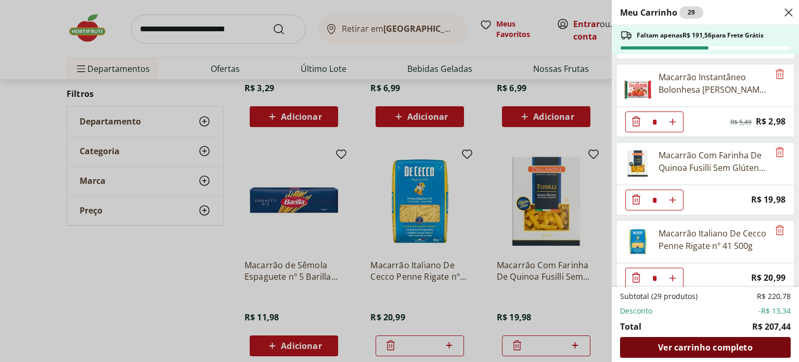
click at [687, 345] on span "Ver carrinho completo" at bounding box center [705, 347] width 94 height 8
